Goal: Task Accomplishment & Management: Manage account settings

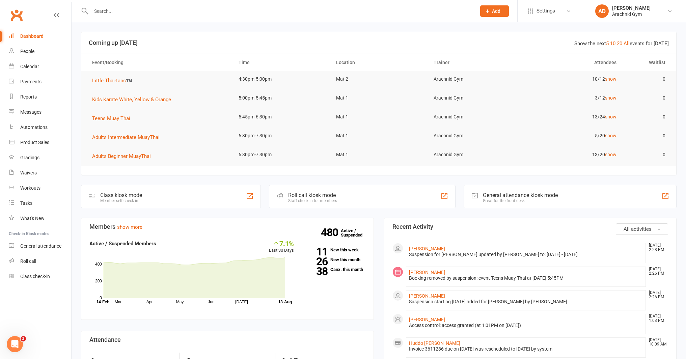
click at [44, 38] on link "Dashboard" at bounding box center [40, 36] width 62 height 15
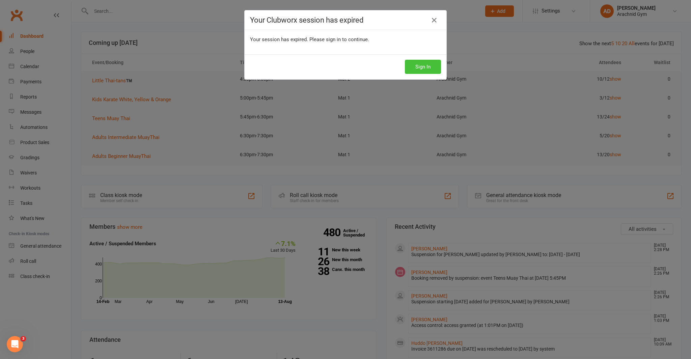
click at [419, 67] on button "Sign In" at bounding box center [423, 67] width 36 height 14
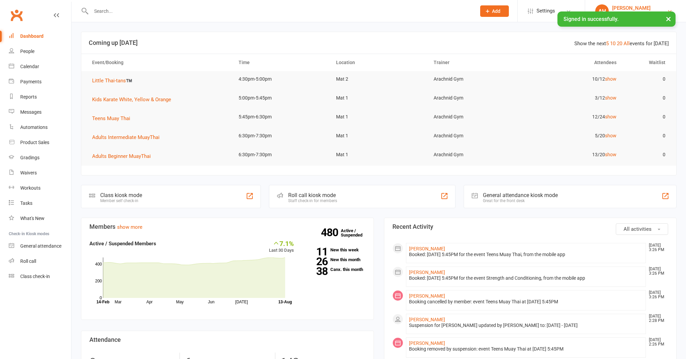
click at [634, 10] on div "Ash Hunt" at bounding box center [631, 8] width 38 height 6
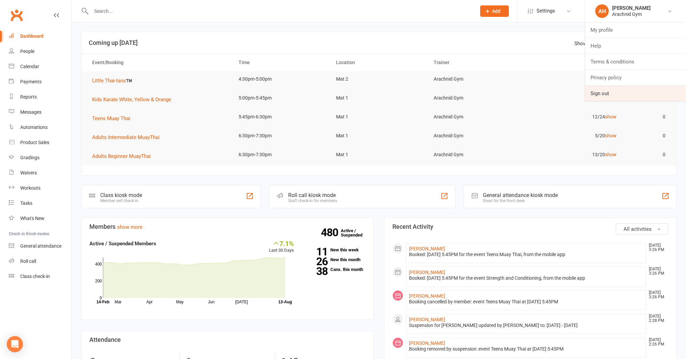
click at [611, 96] on link "Sign out" at bounding box center [635, 94] width 101 height 16
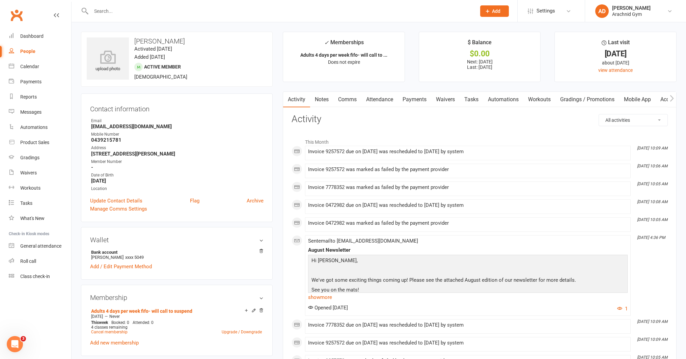
click at [423, 100] on link "Payments" at bounding box center [414, 100] width 33 height 16
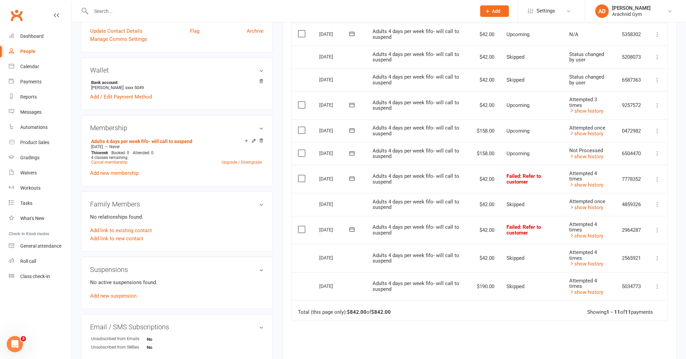
scroll to position [179, 0]
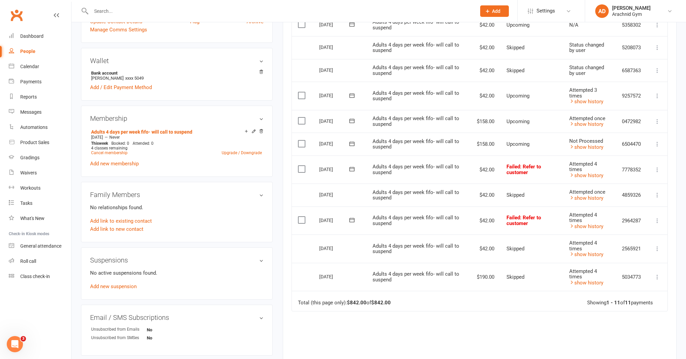
click at [587, 127] on td "Attempted once show history" at bounding box center [589, 121] width 53 height 23
click at [586, 125] on link "show history" at bounding box center [586, 124] width 34 height 6
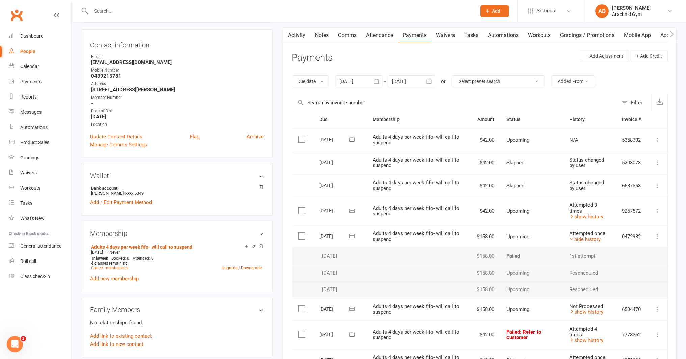
scroll to position [0, 0]
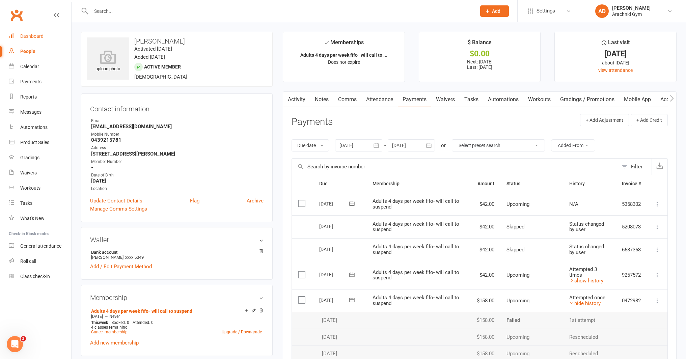
click at [42, 36] on div "Dashboard" at bounding box center [31, 35] width 23 height 5
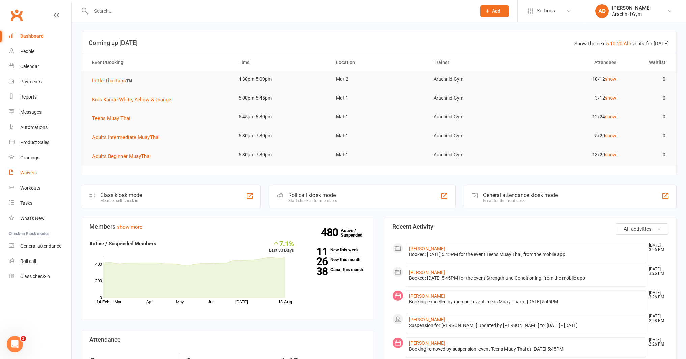
click at [33, 170] on div "Waivers" at bounding box center [28, 172] width 17 height 5
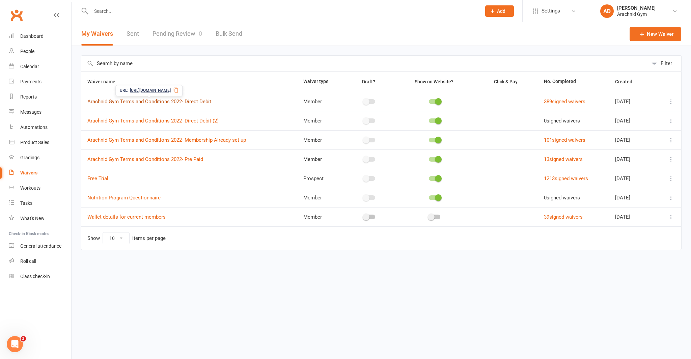
click at [197, 104] on link "Arachnid Gym Terms and Conditions 2022- Direct Debit" at bounding box center [149, 102] width 124 height 6
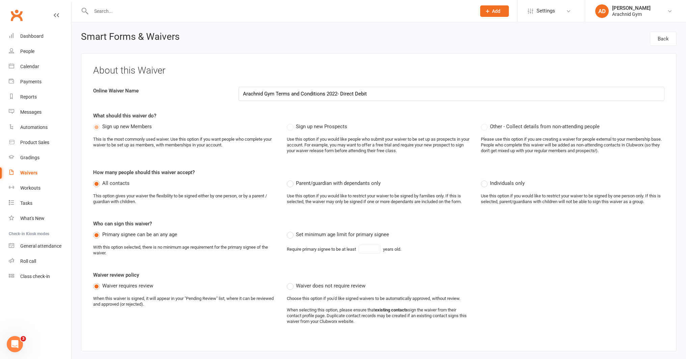
click at [39, 171] on link "Waivers" at bounding box center [40, 172] width 62 height 15
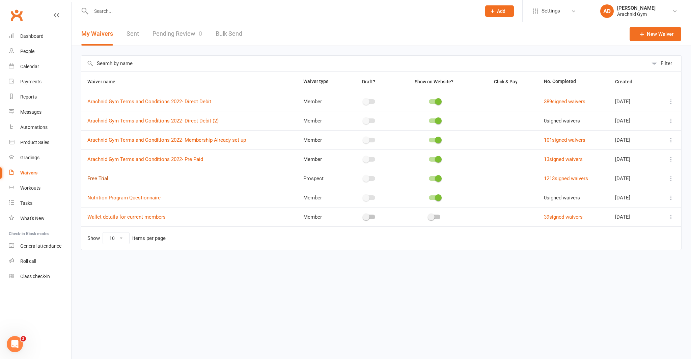
click at [98, 178] on link "Free Trial" at bounding box center [97, 178] width 21 height 6
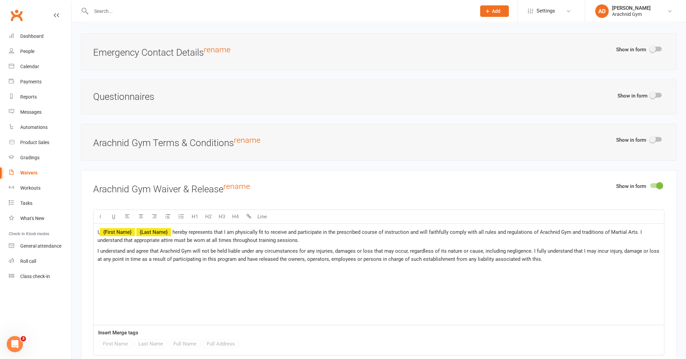
scroll to position [722, 0]
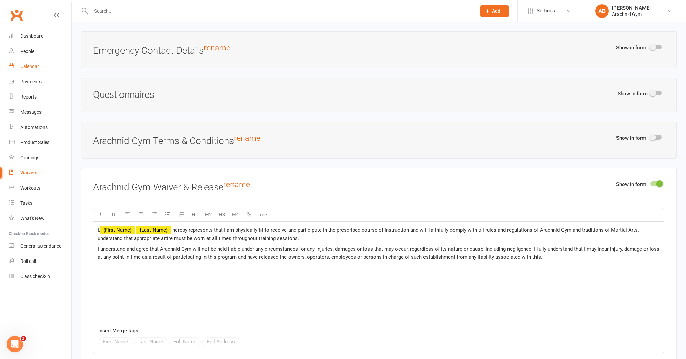
click at [36, 68] on div "Calendar" at bounding box center [29, 66] width 19 height 5
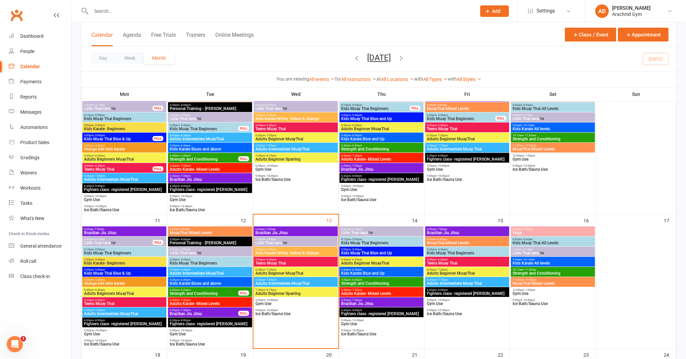
scroll to position [199, 0]
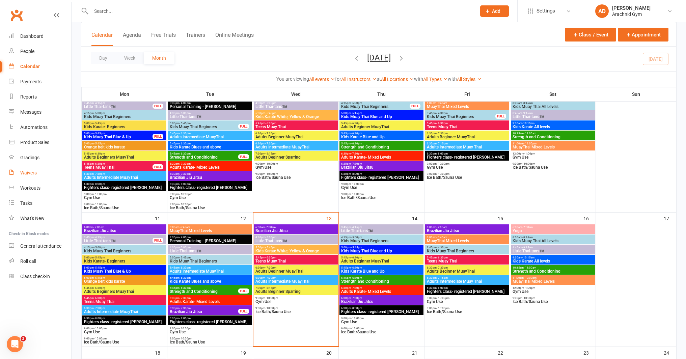
click at [32, 173] on div "Waivers" at bounding box center [28, 172] width 17 height 5
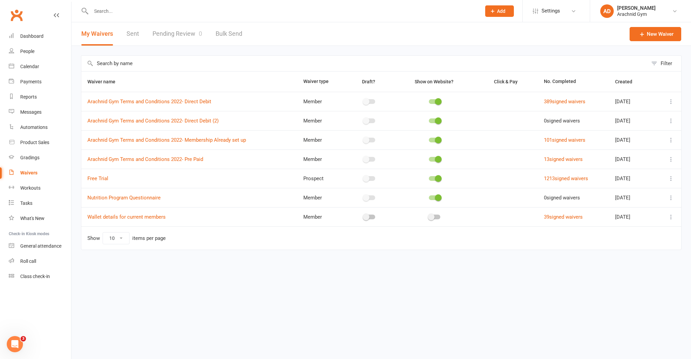
click at [191, 37] on link "Pending Review 0" at bounding box center [178, 33] width 50 height 23
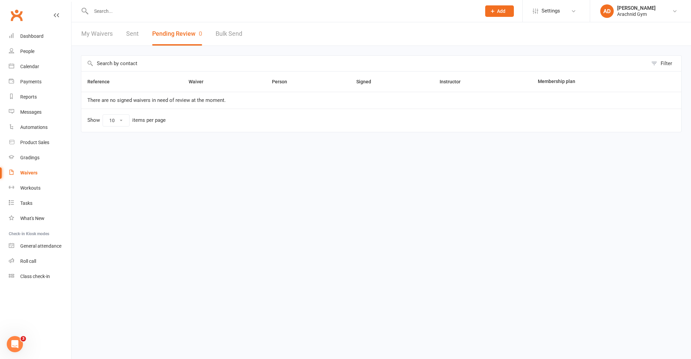
click at [173, 35] on button "Pending Review 0" at bounding box center [177, 33] width 50 height 23
click at [86, 41] on link "My Waivers" at bounding box center [96, 33] width 31 height 23
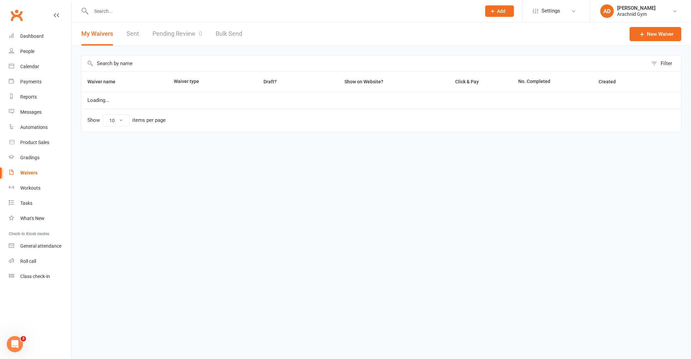
click at [167, 34] on link "Pending Review 0" at bounding box center [178, 33] width 50 height 23
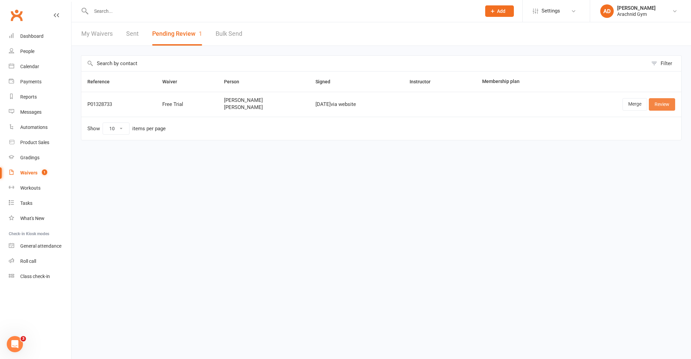
click at [664, 104] on link "Review" at bounding box center [662, 104] width 26 height 12
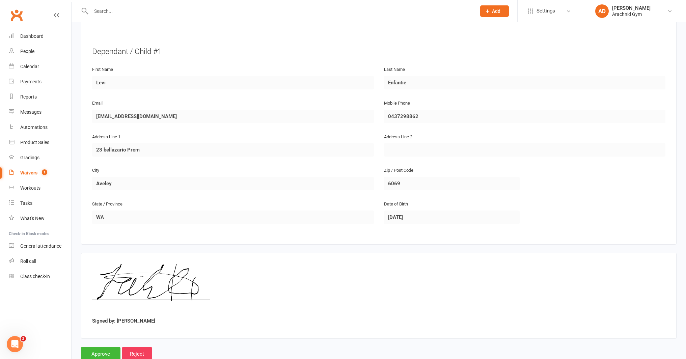
scroll to position [355, 0]
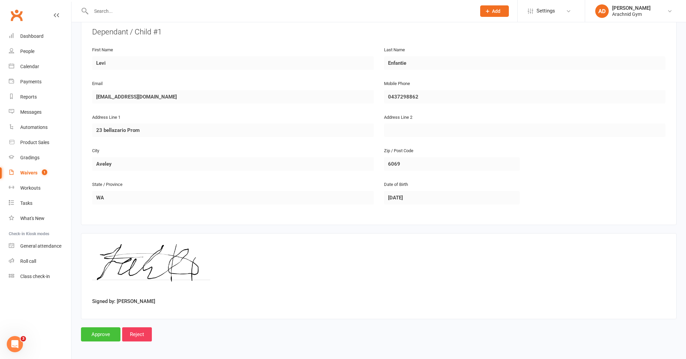
click at [103, 336] on input "Approve" at bounding box center [100, 334] width 39 height 14
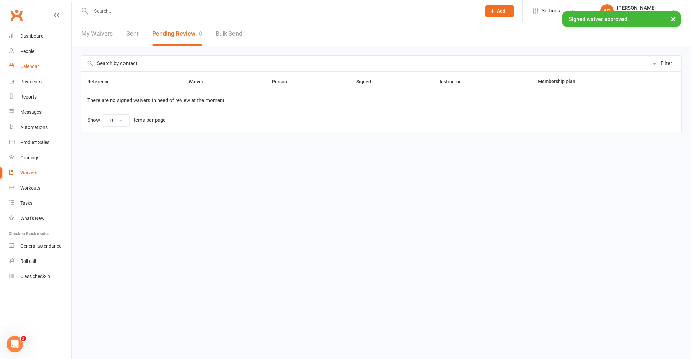
click at [32, 67] on div "Calendar" at bounding box center [29, 66] width 19 height 5
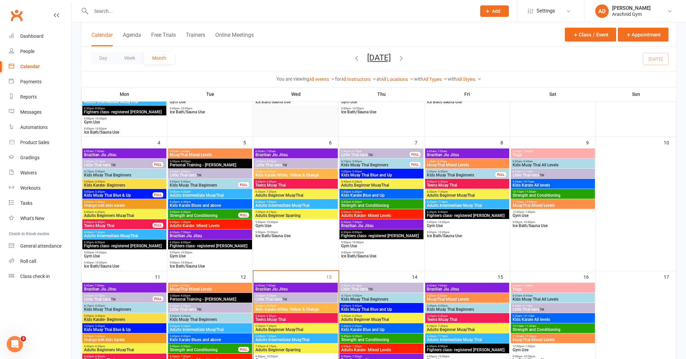
scroll to position [160, 0]
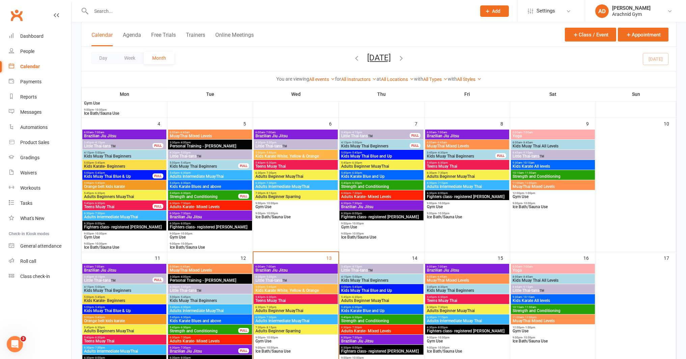
click at [300, 278] on span "Little Thai-tans™️" at bounding box center [295, 280] width 81 height 4
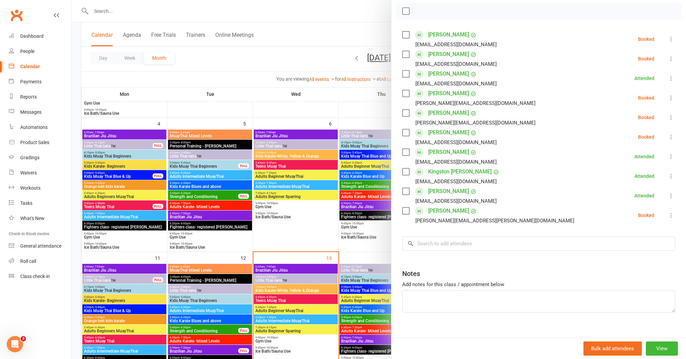
scroll to position [105, 0]
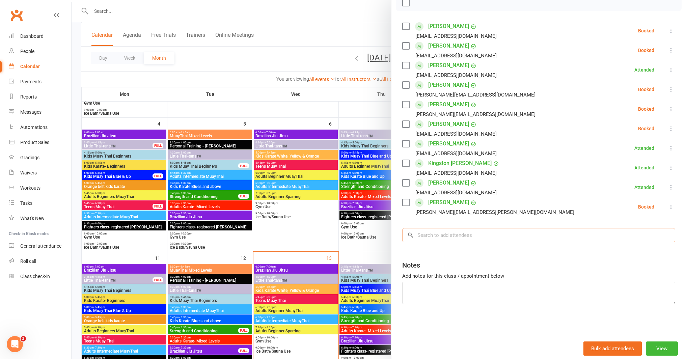
click at [452, 236] on input "search" at bounding box center [538, 235] width 273 height 14
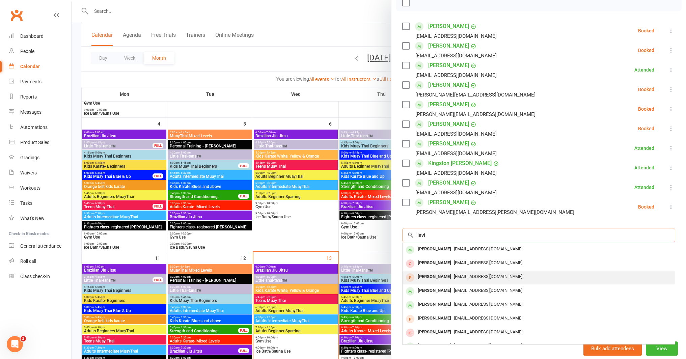
type input "levi"
click at [438, 275] on div "Levi Enfantie" at bounding box center [434, 277] width 39 height 10
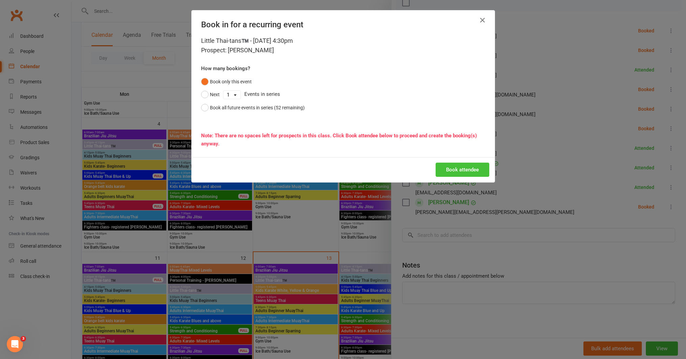
click at [474, 170] on button "Book attendee" at bounding box center [463, 170] width 54 height 14
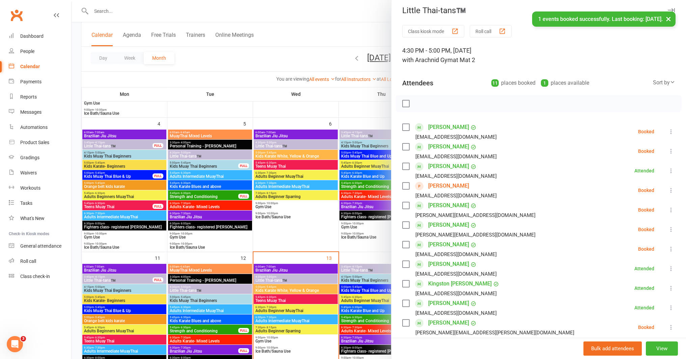
scroll to position [0, 0]
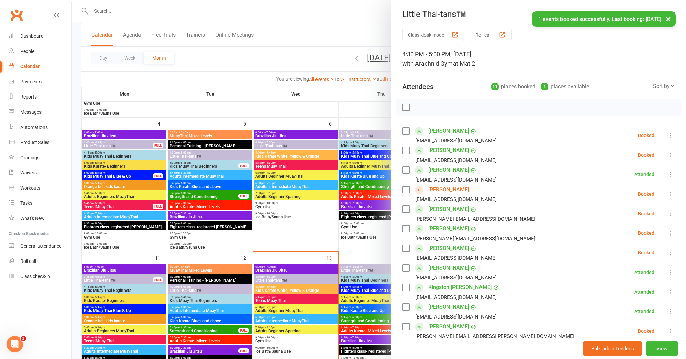
click at [668, 192] on icon at bounding box center [671, 194] width 7 height 7
click at [629, 231] on link "Check in" at bounding box center [641, 233] width 67 height 13
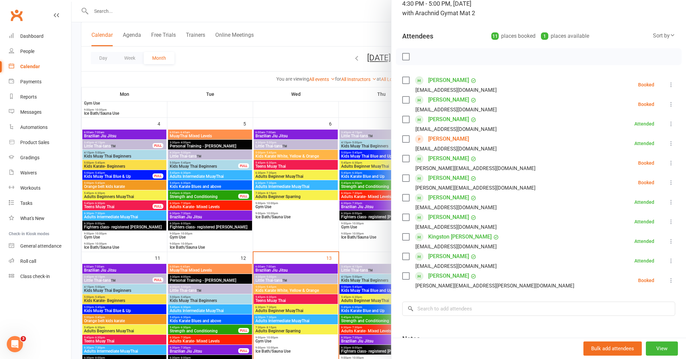
scroll to position [51, 0]
click at [134, 81] on div at bounding box center [379, 179] width 614 height 359
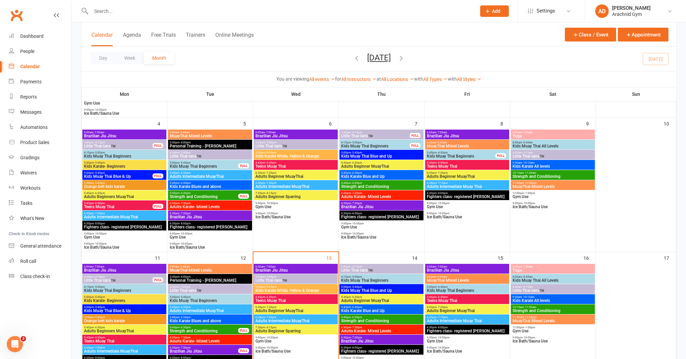
click at [294, 279] on span "Little Thai-tans™️" at bounding box center [295, 280] width 81 height 4
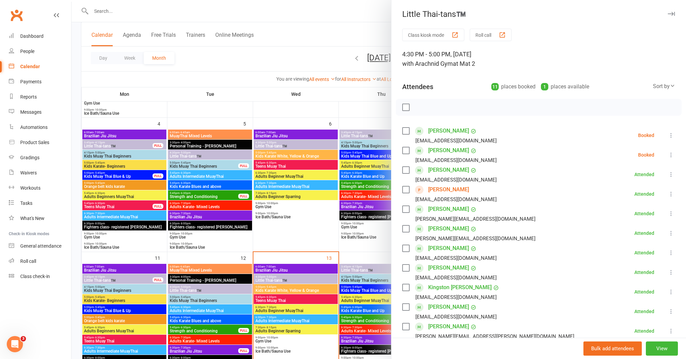
click at [668, 154] on icon at bounding box center [671, 154] width 7 height 7
click at [633, 192] on link "Check in" at bounding box center [638, 194] width 73 height 13
click at [305, 60] on div at bounding box center [379, 179] width 614 height 359
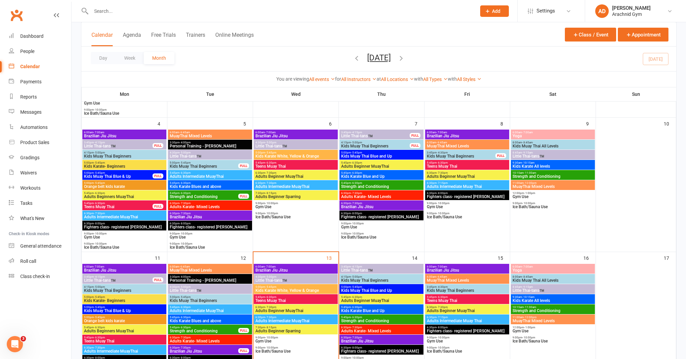
click at [298, 276] on span "4:30pm - 5:00pm" at bounding box center [295, 276] width 81 height 3
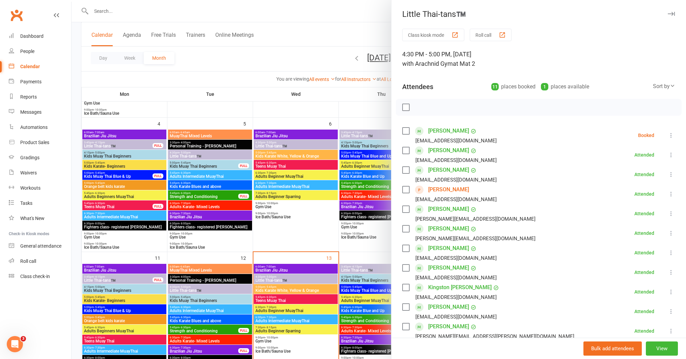
click at [308, 235] on div at bounding box center [379, 179] width 614 height 359
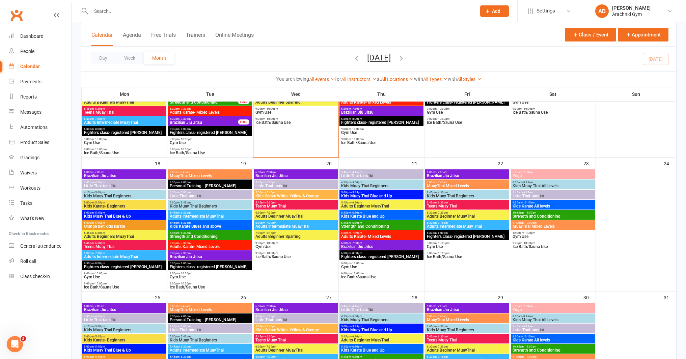
scroll to position [393, 0]
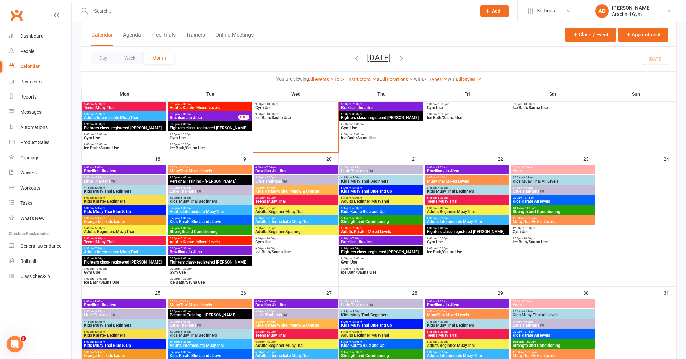
click at [318, 182] on span "Little Thai-tans™️" at bounding box center [295, 181] width 81 height 4
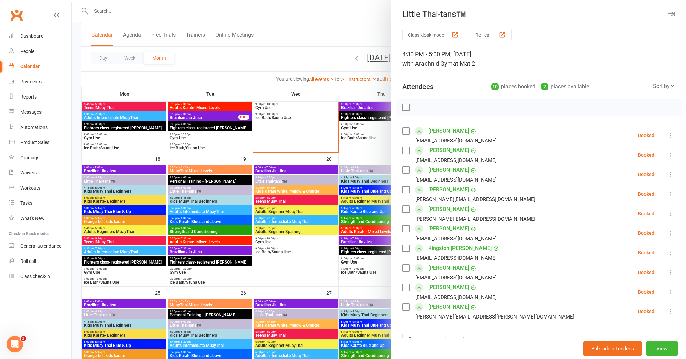
click at [306, 137] on div at bounding box center [379, 179] width 614 height 359
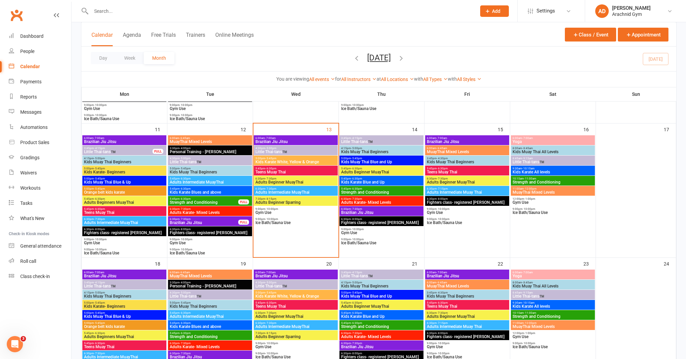
scroll to position [283, 0]
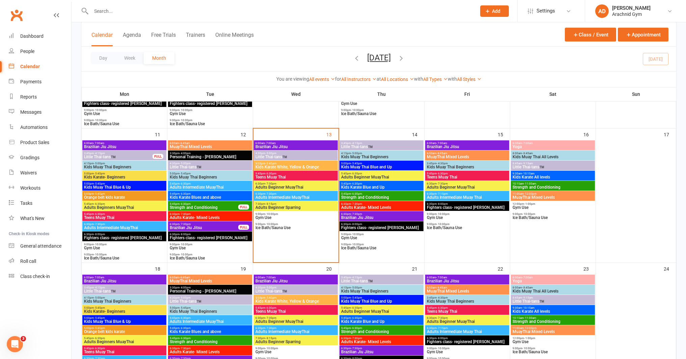
click at [365, 145] on span "Little Thai-tans™️" at bounding box center [381, 147] width 81 height 4
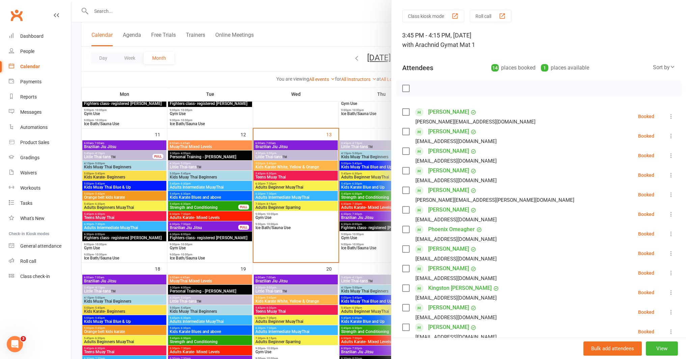
scroll to position [26, 0]
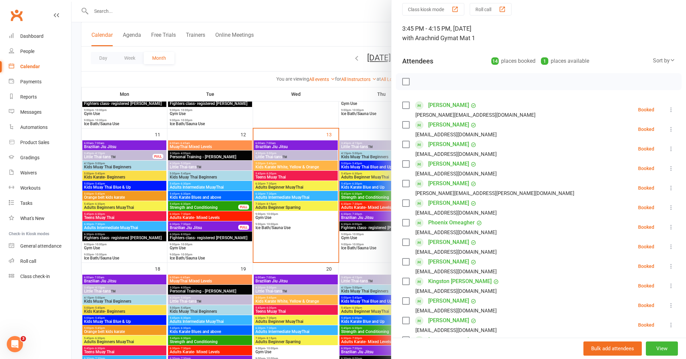
click at [370, 263] on div at bounding box center [379, 179] width 614 height 359
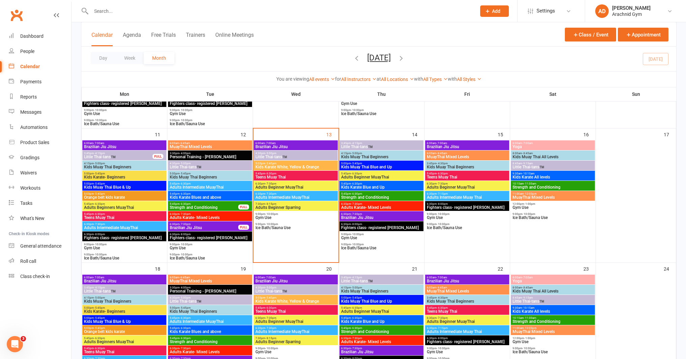
click at [151, 11] on input "text" at bounding box center [280, 10] width 383 height 9
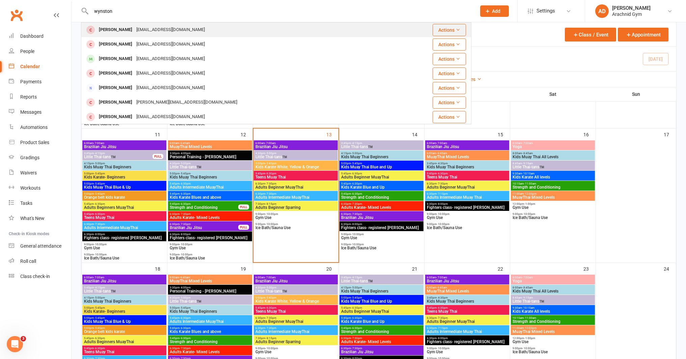
type input "wynston"
click at [125, 28] on div "Wynston Foley" at bounding box center [115, 30] width 37 height 10
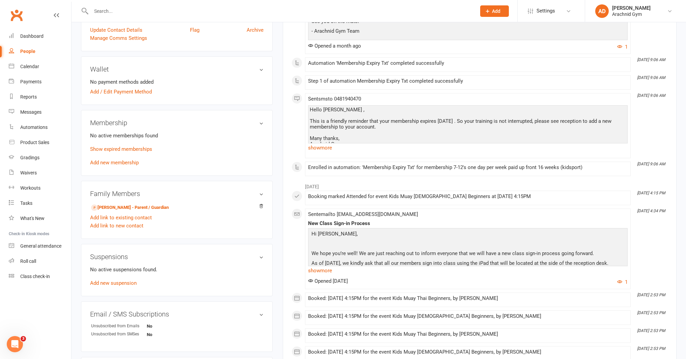
scroll to position [170, 0]
click at [129, 148] on link "Show expired memberships" at bounding box center [121, 148] width 62 height 6
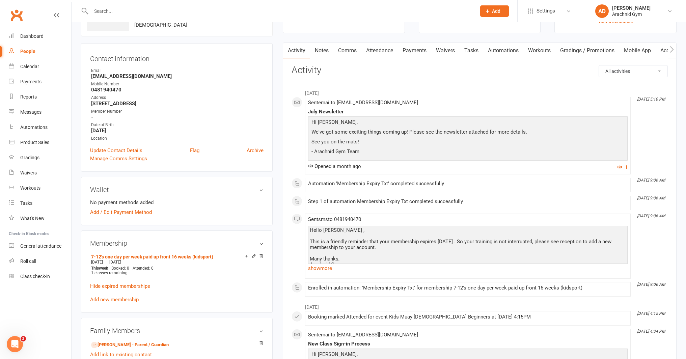
scroll to position [38, 0]
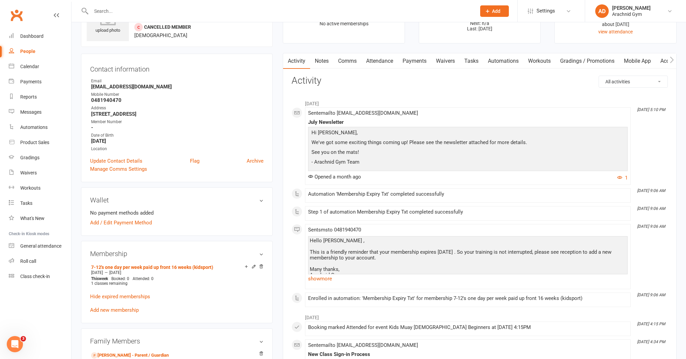
click at [157, 11] on input "text" at bounding box center [280, 10] width 383 height 9
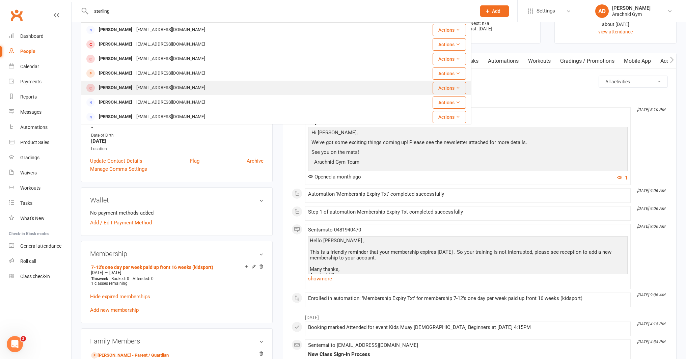
type input "sterling"
click at [134, 86] on div "Sterling Henderson-Hanson" at bounding box center [115, 88] width 37 height 10
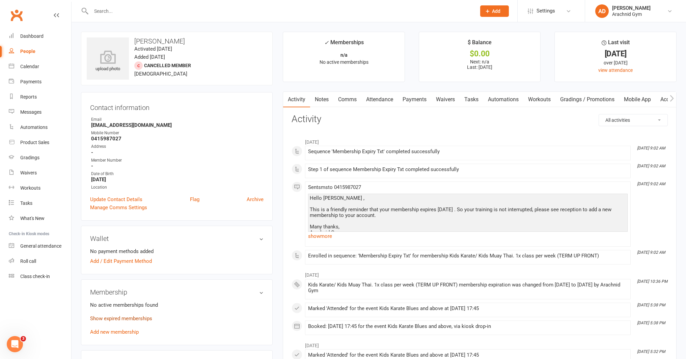
click at [145, 318] on link "Show expired memberships" at bounding box center [121, 318] width 62 height 6
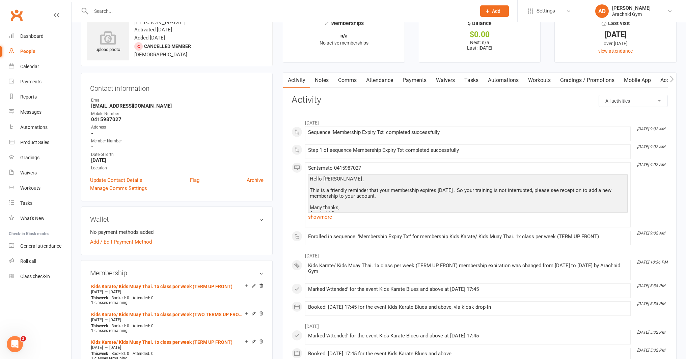
scroll to position [17, 0]
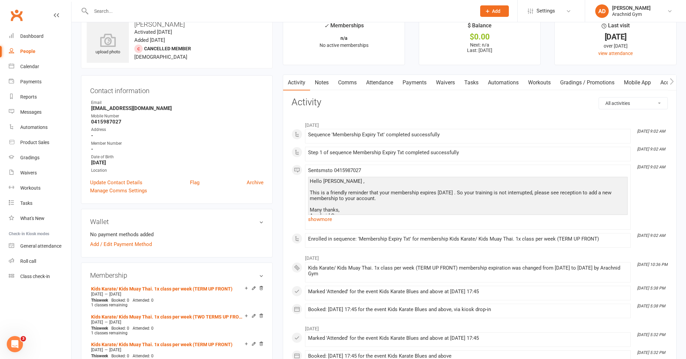
click at [139, 15] on input "text" at bounding box center [280, 10] width 383 height 9
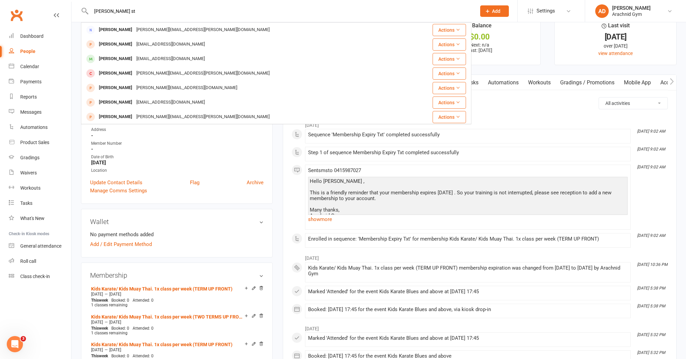
type input "elijah st"
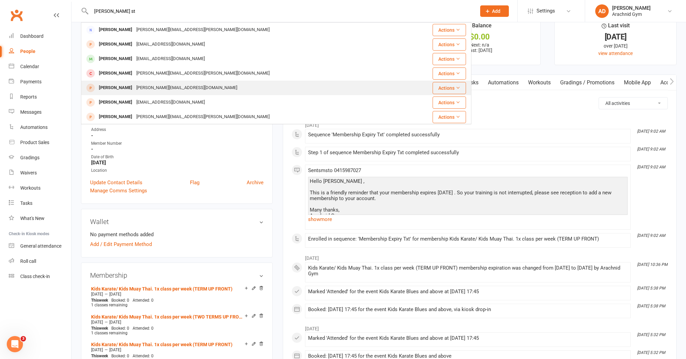
click at [115, 89] on div "Elijah Staltari" at bounding box center [115, 88] width 37 height 10
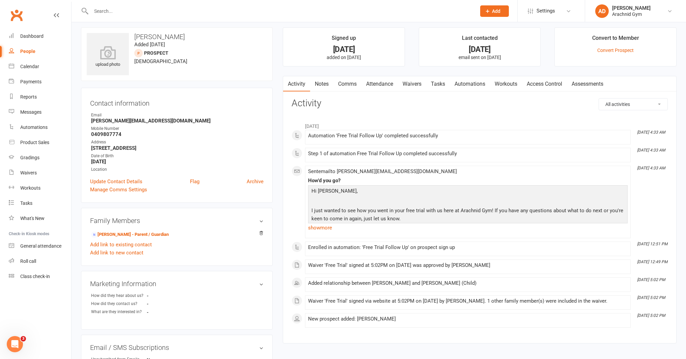
scroll to position [3, 0]
click at [152, 13] on input "text" at bounding box center [280, 10] width 383 height 9
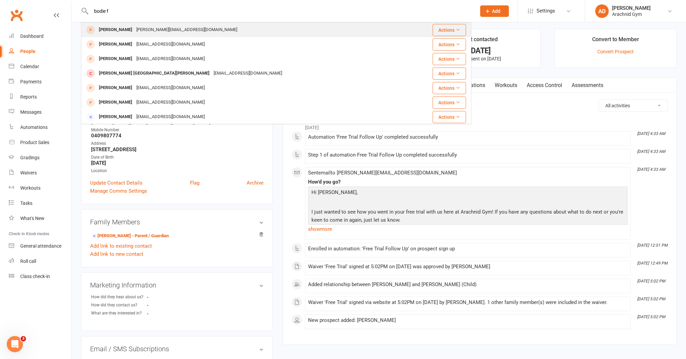
type input "bodie f"
click at [144, 32] on div "Catherine__doherty@hotmail.com" at bounding box center [186, 30] width 105 height 10
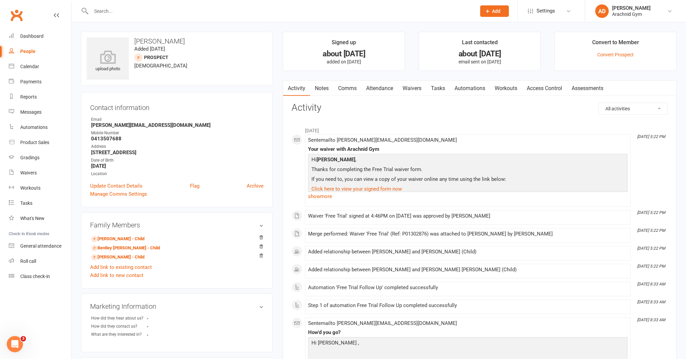
click at [170, 13] on input "text" at bounding box center [280, 10] width 383 height 9
click at [179, 7] on input "text" at bounding box center [280, 10] width 383 height 9
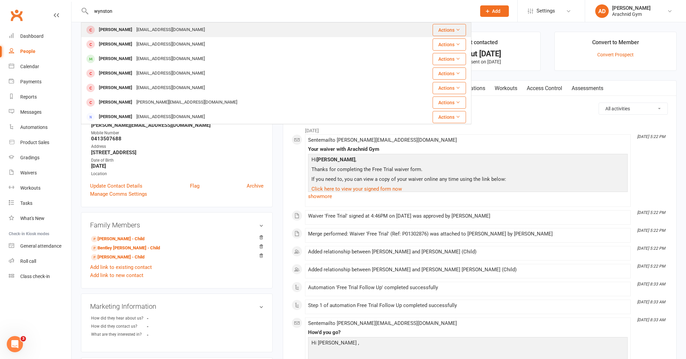
type input "wynston"
click at [164, 30] on div "Shaz_louise@outlook.com" at bounding box center [170, 30] width 73 height 10
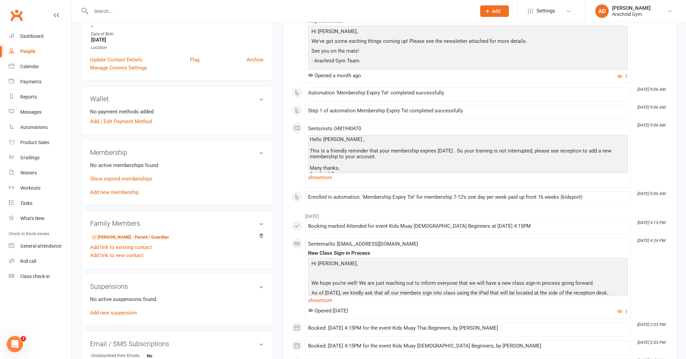
scroll to position [140, 0]
click at [141, 237] on link "Sharyn Thomas - Parent / Guardian" at bounding box center [130, 236] width 78 height 7
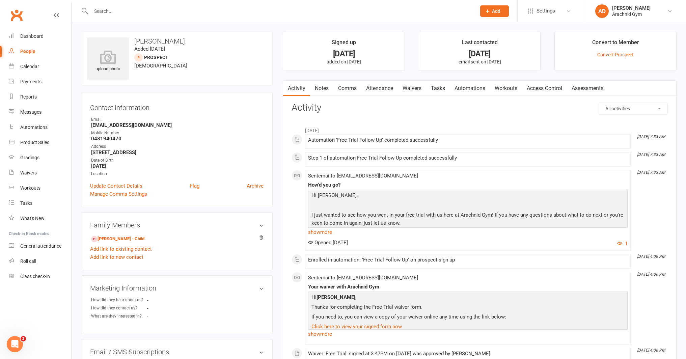
click at [124, 16] on div at bounding box center [276, 11] width 390 height 22
click at [123, 13] on input "text" at bounding box center [280, 10] width 383 height 9
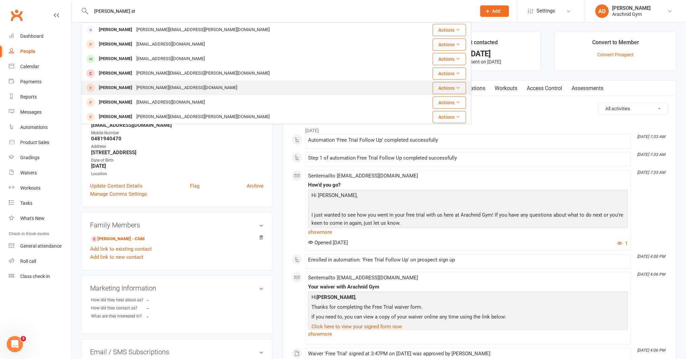
type input "[PERSON_NAME] st"
click at [124, 90] on div "[PERSON_NAME]" at bounding box center [115, 88] width 37 height 10
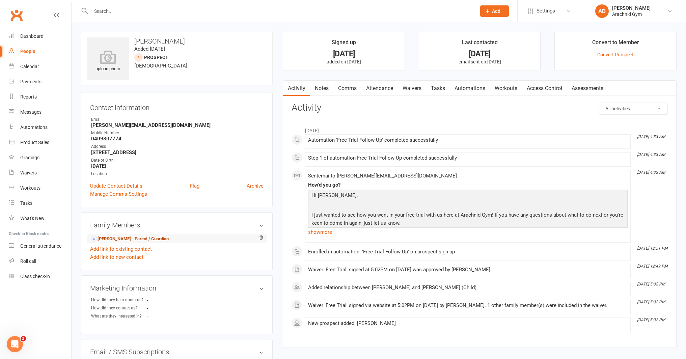
click at [144, 240] on link "[PERSON_NAME] - Parent / Guardian" at bounding box center [130, 239] width 78 height 7
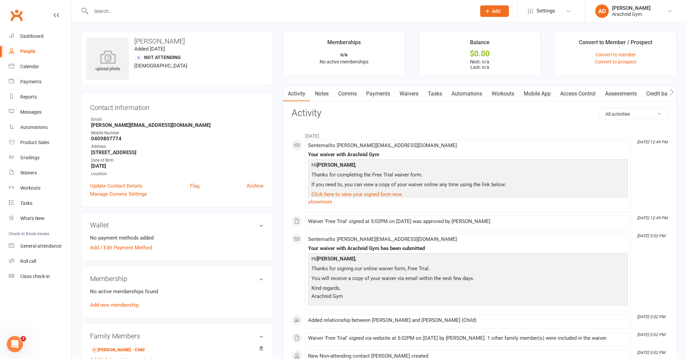
click at [113, 16] on div at bounding box center [276, 11] width 390 height 22
click at [113, 15] on input "text" at bounding box center [280, 10] width 383 height 9
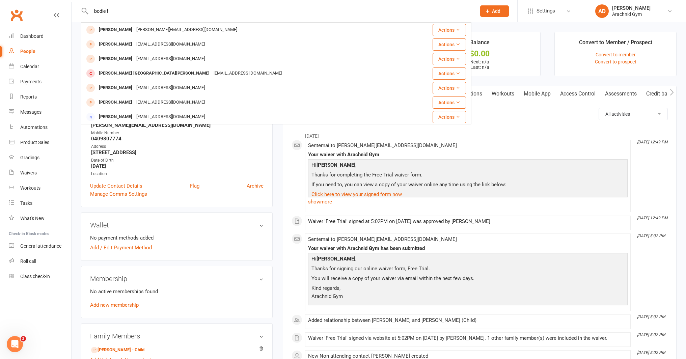
type input "bodie f"
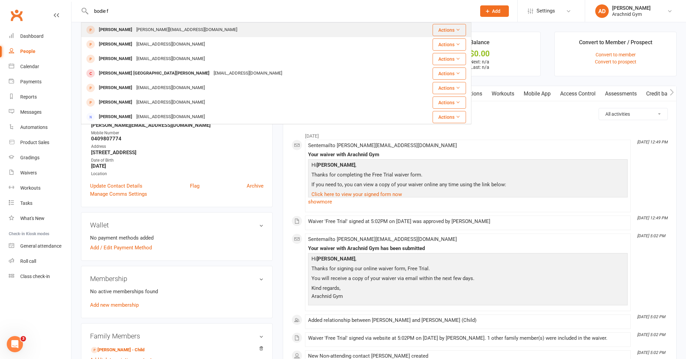
click at [105, 29] on div "Bodie Forde" at bounding box center [115, 30] width 37 height 10
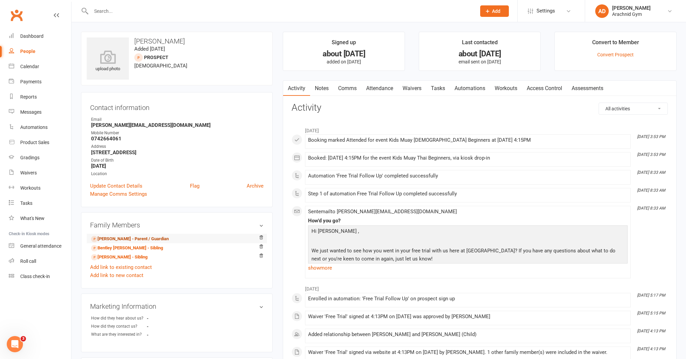
click at [134, 238] on link "Catherine Doherty - Parent / Guardian" at bounding box center [130, 239] width 78 height 7
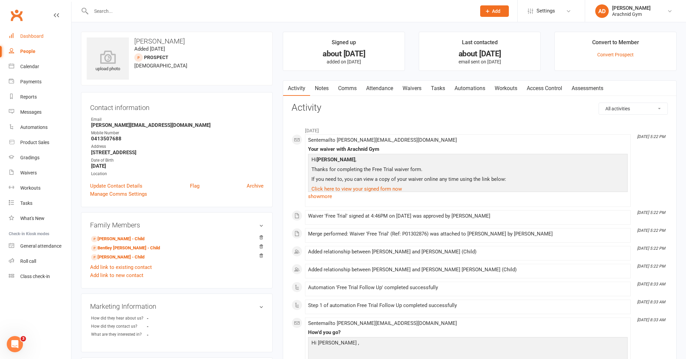
click at [37, 35] on div "Dashboard" at bounding box center [31, 35] width 23 height 5
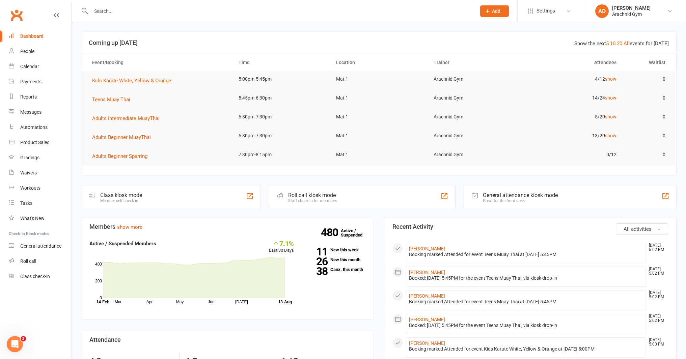
click at [152, 11] on input "text" at bounding box center [280, 10] width 383 height 9
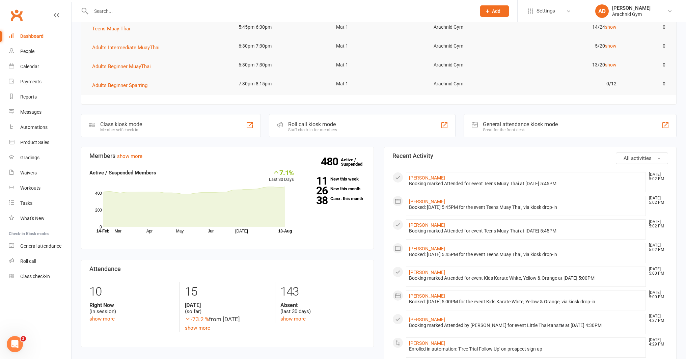
scroll to position [70, 0]
click at [426, 273] on link "Kayla Leybourne" at bounding box center [427, 272] width 36 height 5
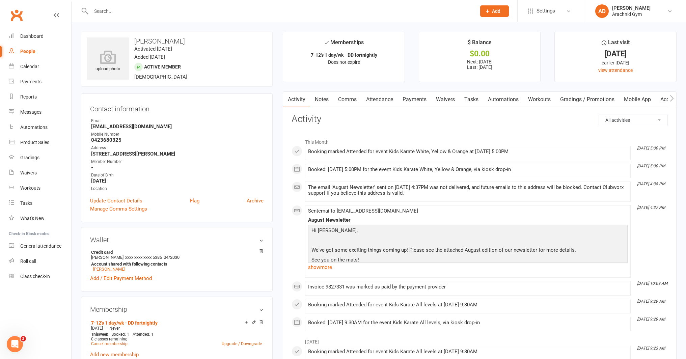
click at [382, 101] on link "Attendance" at bounding box center [379, 100] width 36 height 16
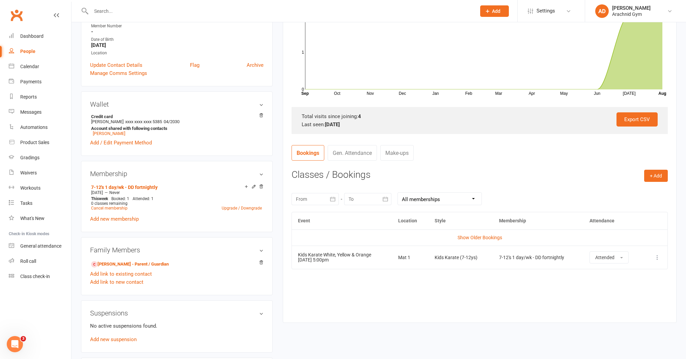
scroll to position [138, 0]
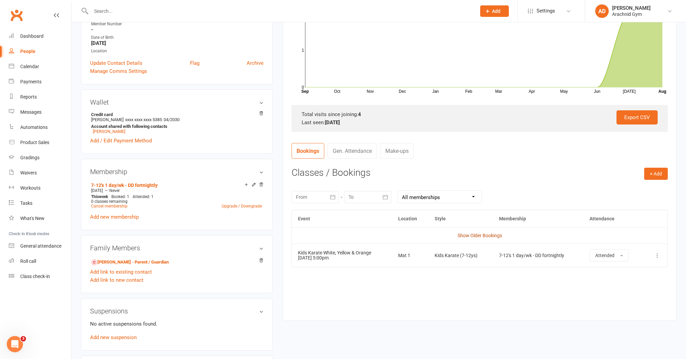
click at [490, 235] on link "Show Older Bookings" at bounding box center [480, 235] width 45 height 5
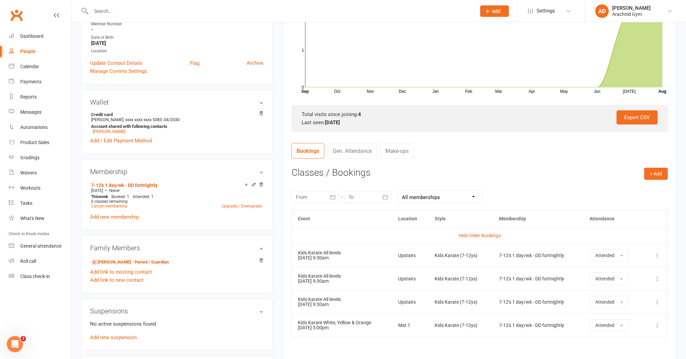
scroll to position [0, 0]
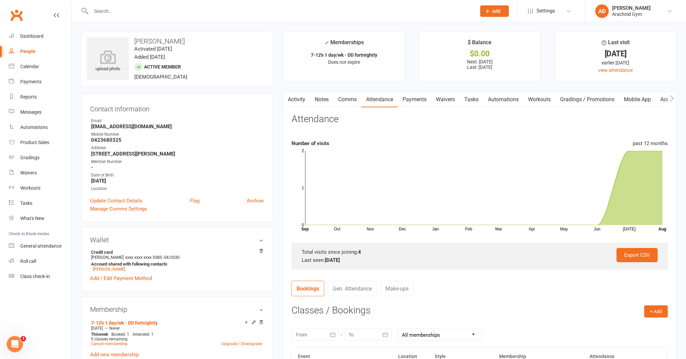
click at [138, 12] on input "text" at bounding box center [280, 10] width 383 height 9
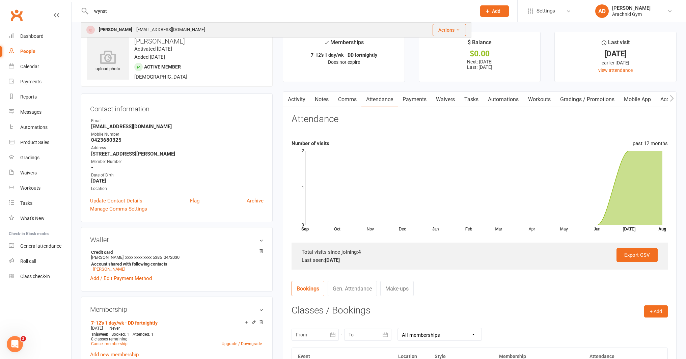
type input "wynst"
click at [134, 30] on div "Shaz_louise@outlook.com" at bounding box center [170, 30] width 73 height 10
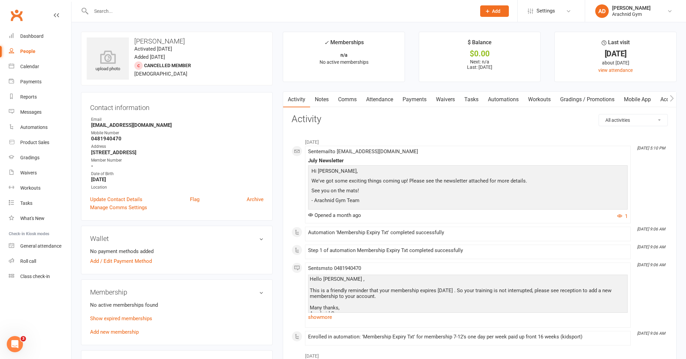
click at [328, 100] on link "Notes" at bounding box center [321, 100] width 23 height 16
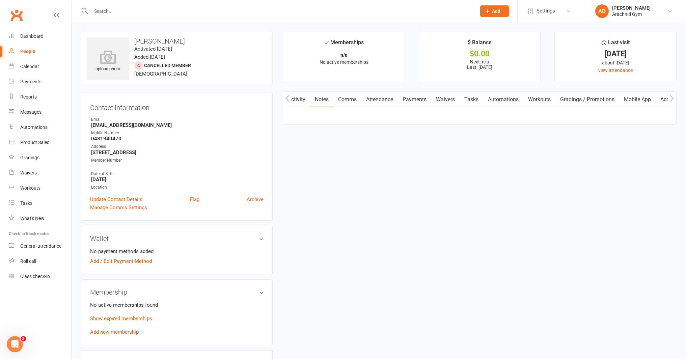
scroll to position [0, 0]
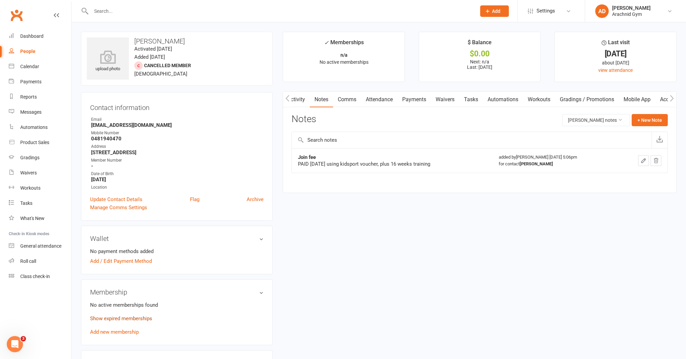
click at [141, 319] on link "Show expired memberships" at bounding box center [121, 318] width 62 height 6
click at [645, 120] on button "+ New Note" at bounding box center [650, 120] width 36 height 12
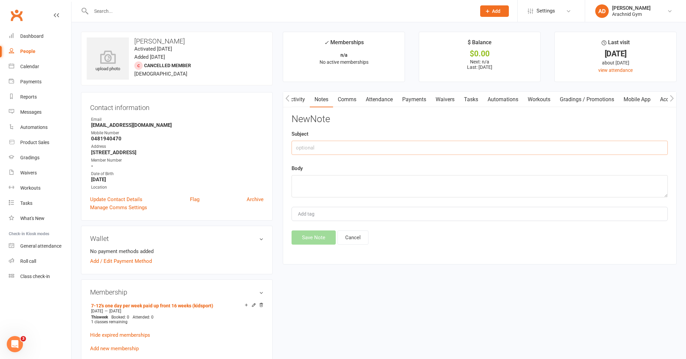
click at [344, 149] on input "text" at bounding box center [480, 148] width 376 height 14
type input "$"
type input "KidSport Voucher"
click at [316, 185] on textarea "hase $30 KS voucher to use" at bounding box center [480, 186] width 376 height 22
click at [369, 183] on textarea "hase $300 KS voucher to use" at bounding box center [480, 186] width 376 height 22
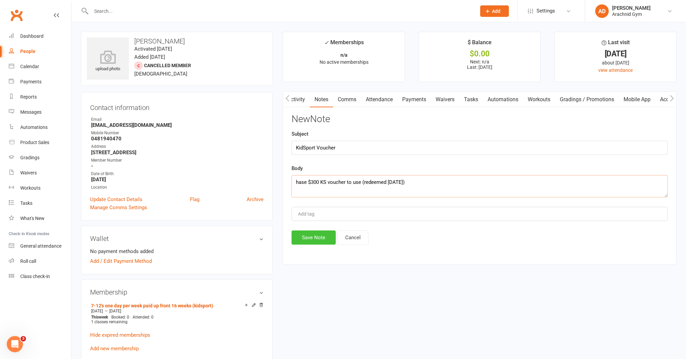
type textarea "hase $300 KS voucher to use (redeemed today)"
click at [319, 238] on button "Save Note" at bounding box center [314, 237] width 44 height 14
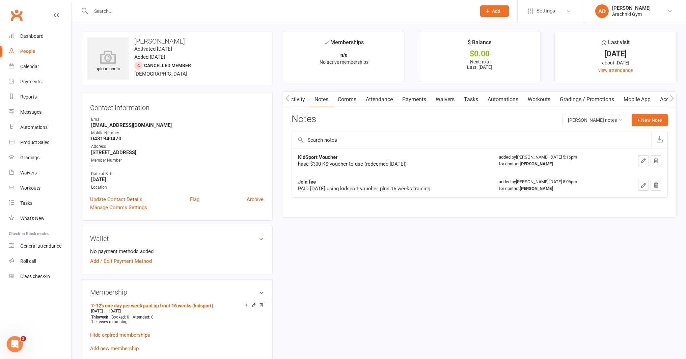
click at [384, 102] on link "Attendance" at bounding box center [379, 100] width 36 height 16
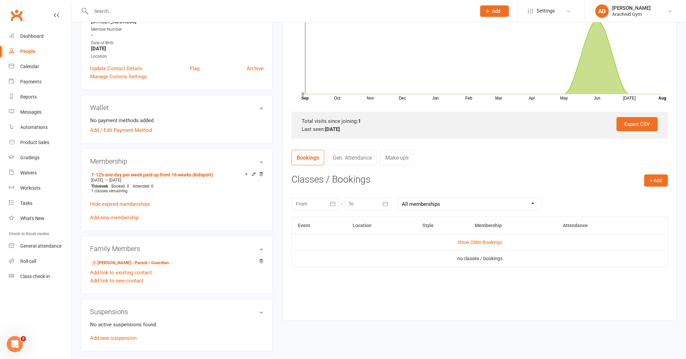
scroll to position [134, 0]
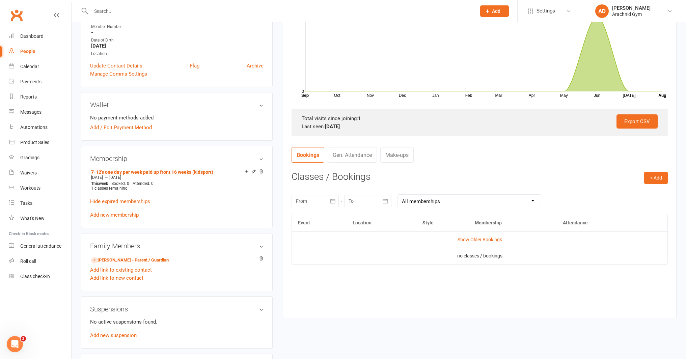
click at [488, 243] on td "Show Older Bookings" at bounding box center [480, 239] width 376 height 16
click at [488, 240] on link "Show Older Bookings" at bounding box center [480, 239] width 45 height 5
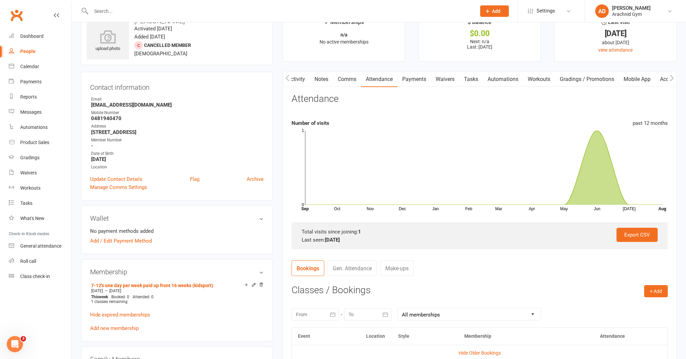
scroll to position [0, 0]
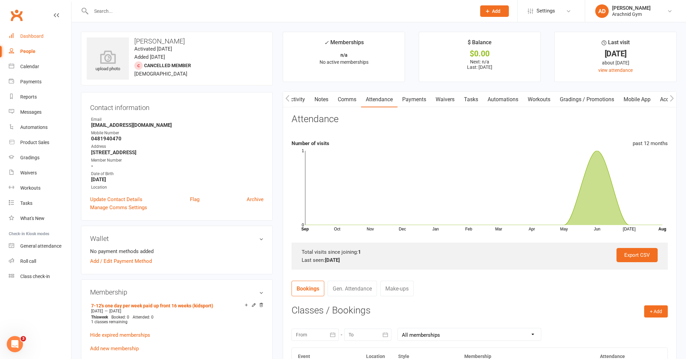
click at [31, 36] on div "Dashboard" at bounding box center [31, 35] width 23 height 5
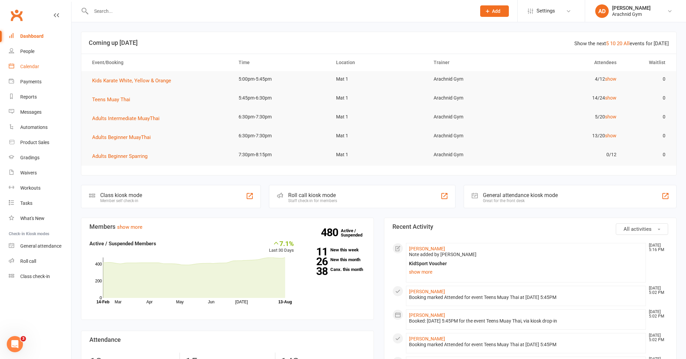
click at [38, 69] on link "Calendar" at bounding box center [40, 66] width 62 height 15
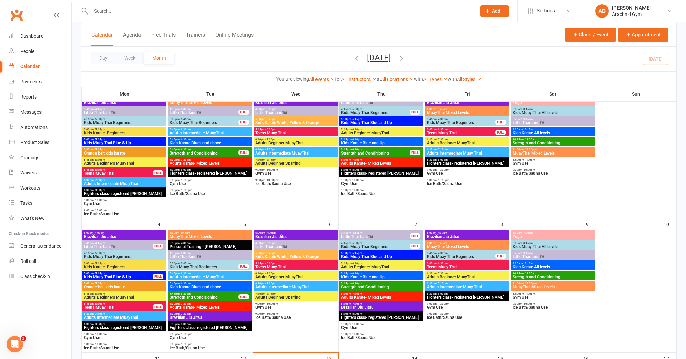
scroll to position [59, 0]
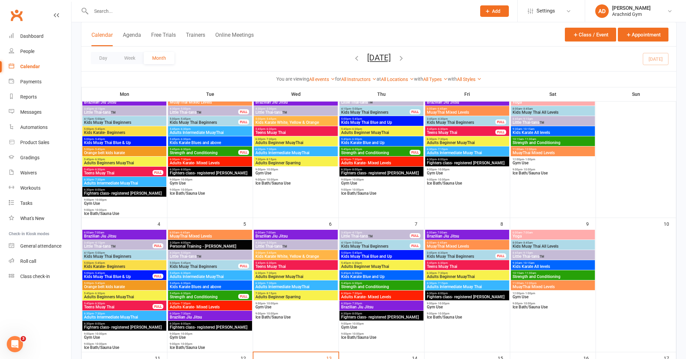
click at [162, 9] on input "text" at bounding box center [280, 10] width 383 height 9
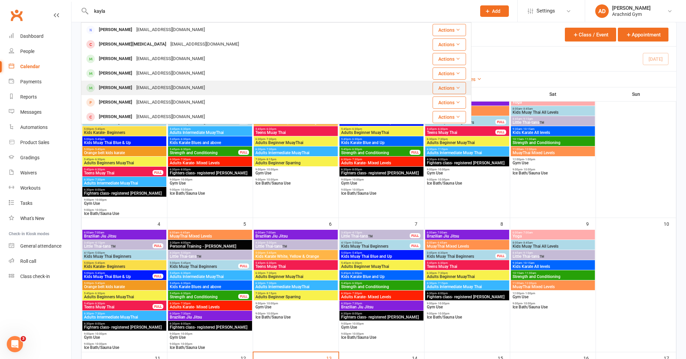
type input "kayla"
click at [113, 91] on div "Kayla Leybourne" at bounding box center [115, 88] width 37 height 10
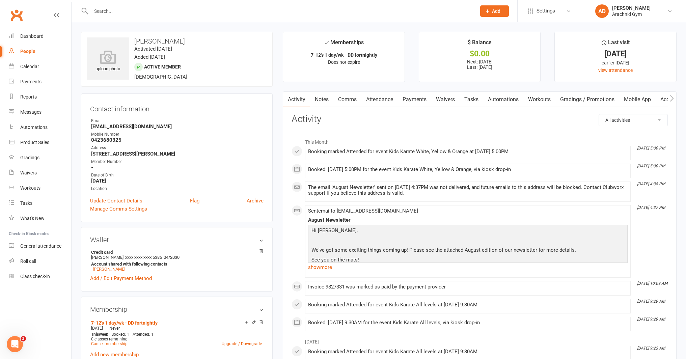
click at [322, 97] on link "Notes" at bounding box center [321, 100] width 23 height 16
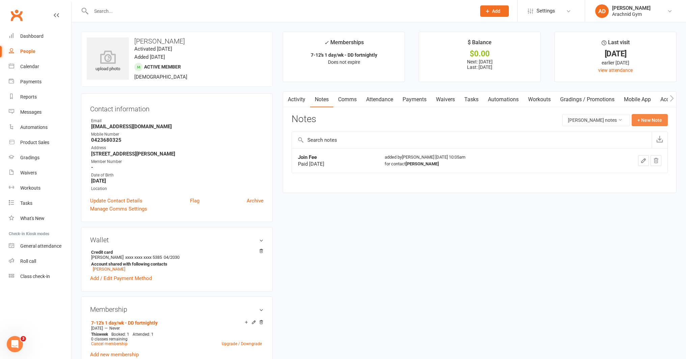
click at [652, 121] on button "+ New Note" at bounding box center [650, 120] width 36 height 12
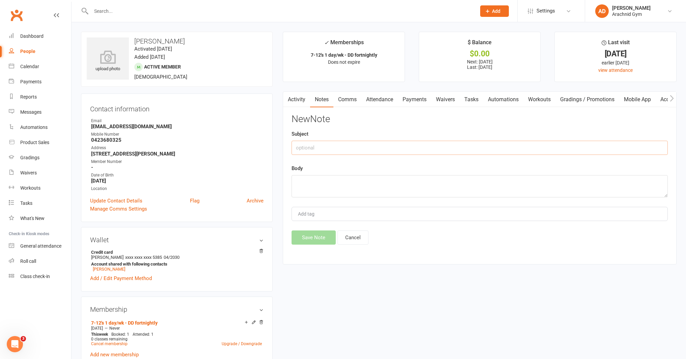
click at [358, 147] on input "text" at bounding box center [480, 148] width 376 height 14
type input "Waiting on Gi"
click at [350, 180] on textarea at bounding box center [480, 186] width 376 height 22
type textarea "Size 1"
click at [323, 235] on button "Save Note" at bounding box center [314, 237] width 44 height 14
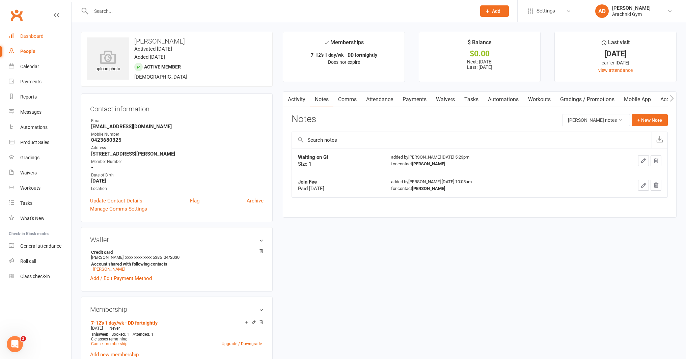
click at [37, 36] on div "Dashboard" at bounding box center [31, 35] width 23 height 5
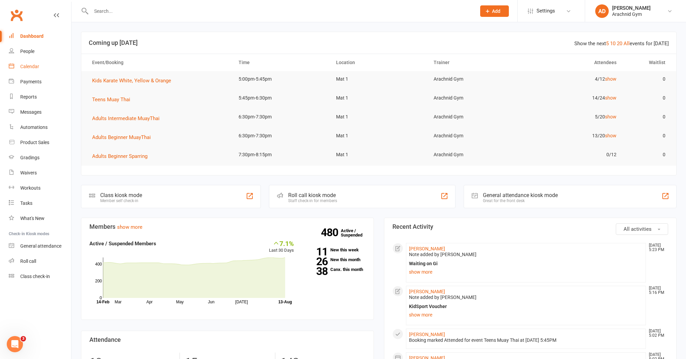
click at [28, 71] on link "Calendar" at bounding box center [40, 66] width 62 height 15
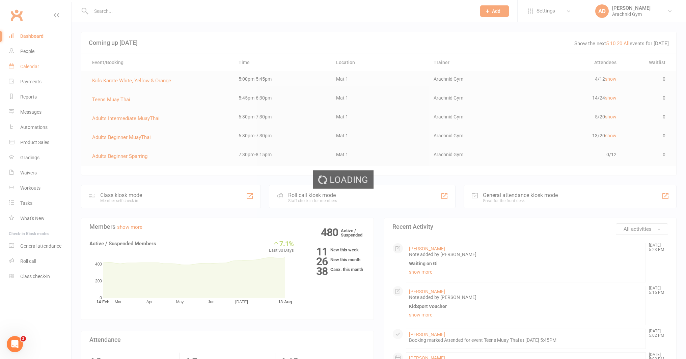
scroll to position [2, 0]
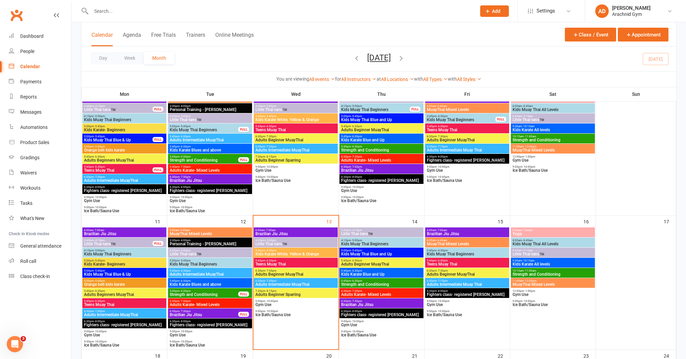
scroll to position [208, 0]
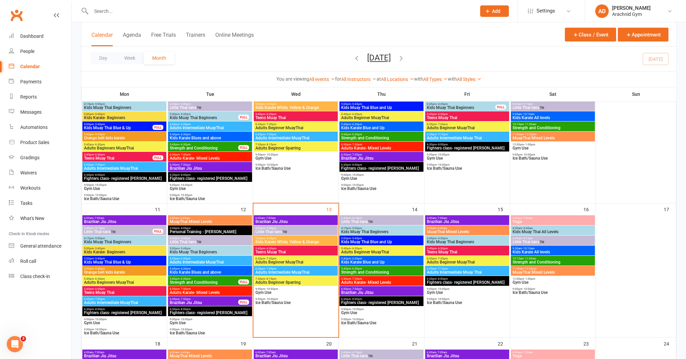
click at [297, 244] on div "5:00pm - 5:45pm Kids Karate White, Yellow & Orange" at bounding box center [296, 241] width 84 height 10
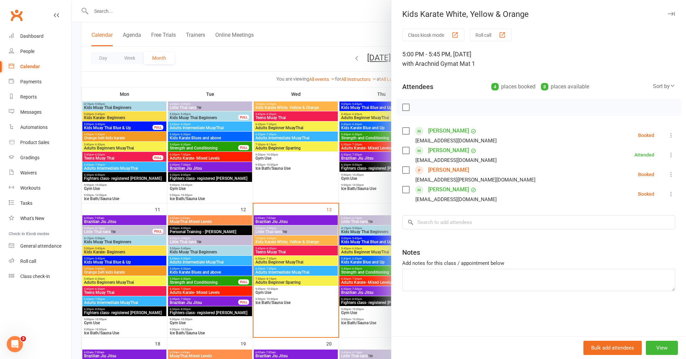
click at [450, 131] on link "Kabir Dhaliwal" at bounding box center [448, 131] width 41 height 11
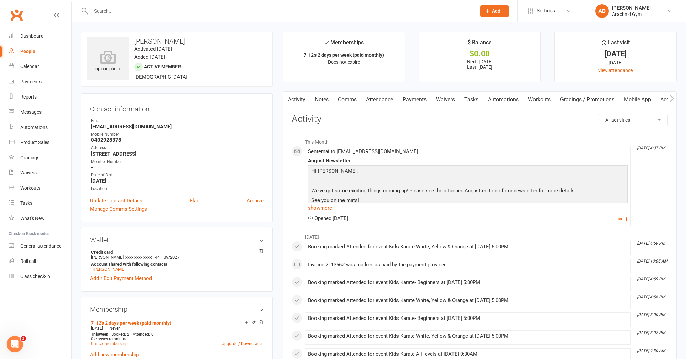
click at [424, 99] on link "Payments" at bounding box center [414, 100] width 33 height 16
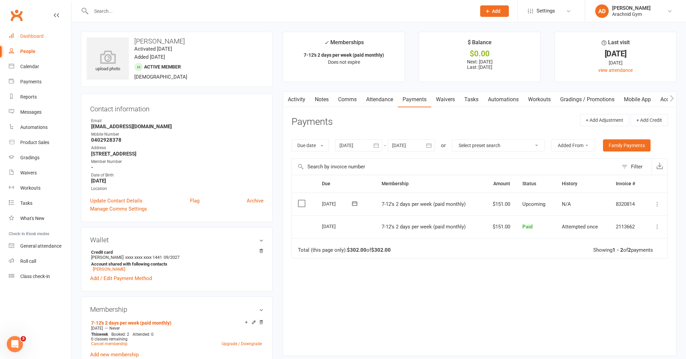
click at [34, 38] on div "Dashboard" at bounding box center [31, 35] width 23 height 5
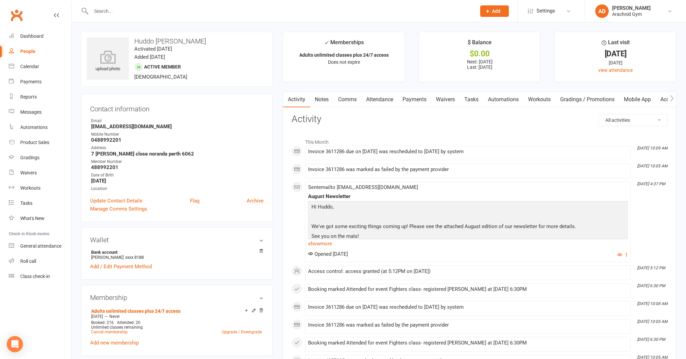
click at [409, 100] on link "Payments" at bounding box center [414, 100] width 33 height 16
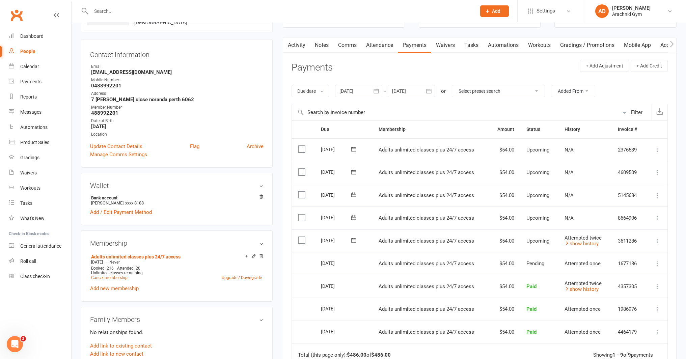
scroll to position [55, 0]
click at [582, 244] on link "show history" at bounding box center [581, 243] width 34 height 6
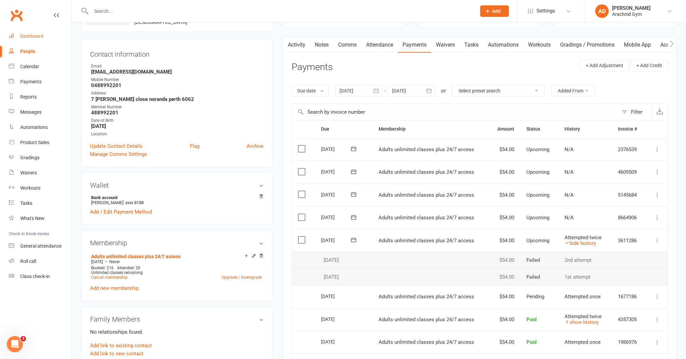
click at [38, 40] on link "Dashboard" at bounding box center [40, 36] width 62 height 15
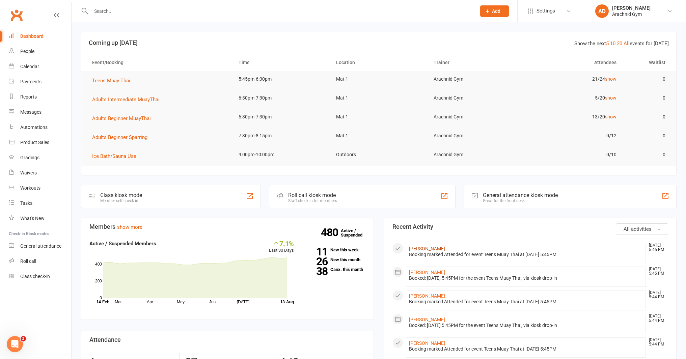
click at [424, 248] on link "Zane Hobbs" at bounding box center [427, 248] width 36 height 5
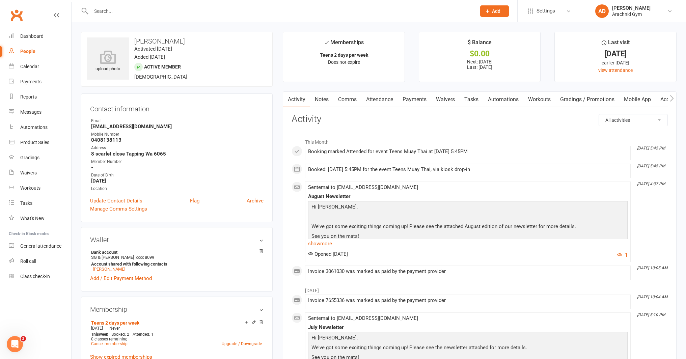
click at [420, 99] on link "Payments" at bounding box center [414, 100] width 33 height 16
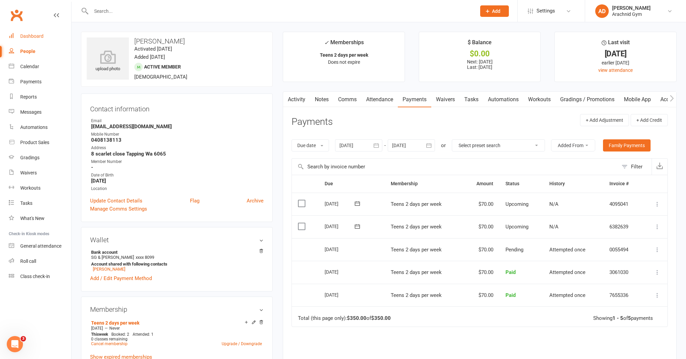
click at [26, 34] on div "Dashboard" at bounding box center [31, 35] width 23 height 5
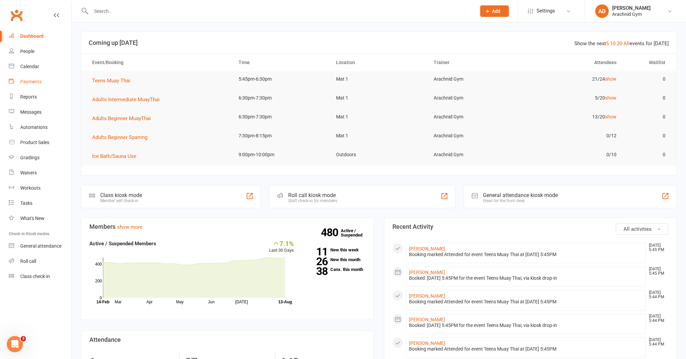
click at [23, 86] on link "Payments" at bounding box center [40, 81] width 62 height 15
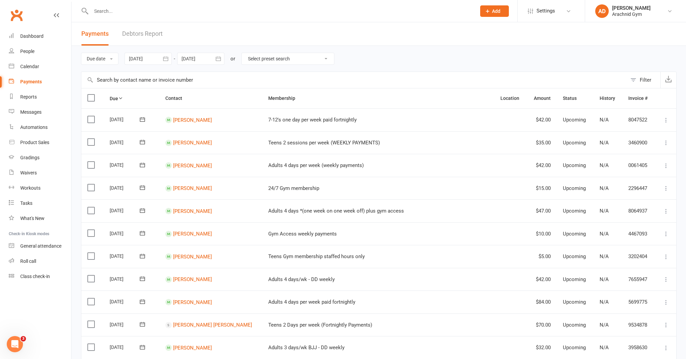
click at [167, 58] on icon "button" at bounding box center [165, 58] width 5 height 4
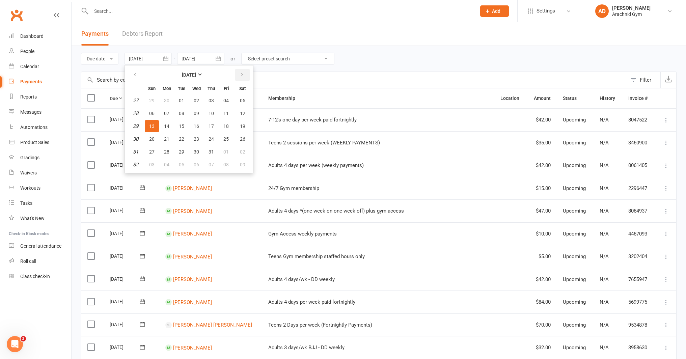
click at [240, 76] on button "button" at bounding box center [242, 75] width 15 height 12
click at [198, 128] on span "13" at bounding box center [196, 125] width 5 height 5
type input "[DATE]"
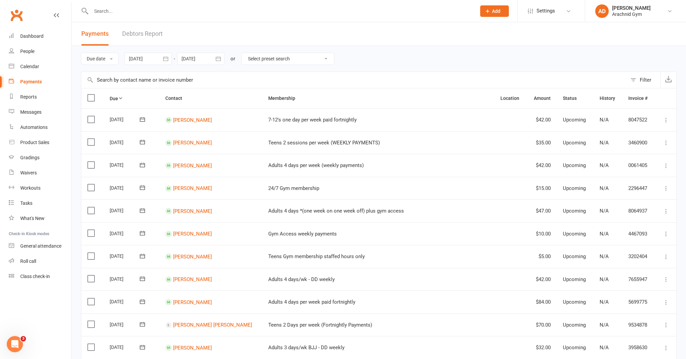
click at [210, 58] on div at bounding box center [200, 59] width 47 height 12
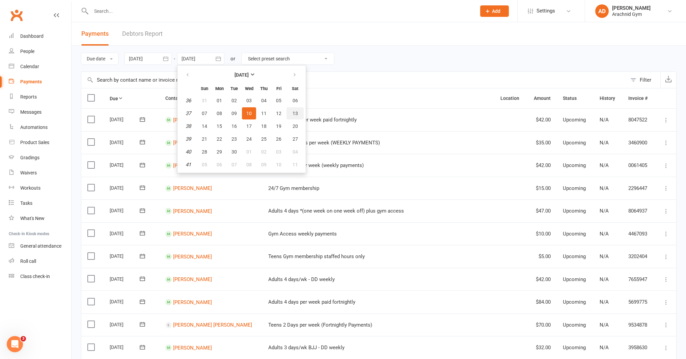
click at [292, 112] on button "13" at bounding box center [294, 113] width 17 height 12
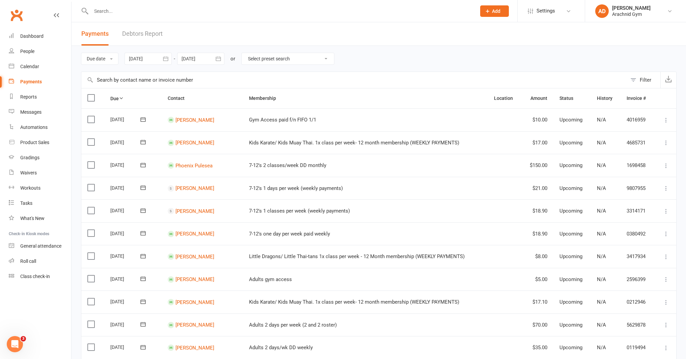
click at [217, 61] on icon "button" at bounding box center [218, 58] width 7 height 7
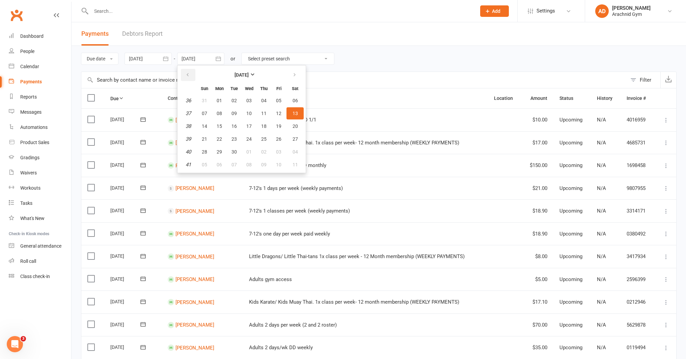
click at [193, 75] on button "button" at bounding box center [188, 75] width 15 height 12
click at [253, 126] on button "13" at bounding box center [249, 126] width 14 height 12
type input "13 Aug 2025"
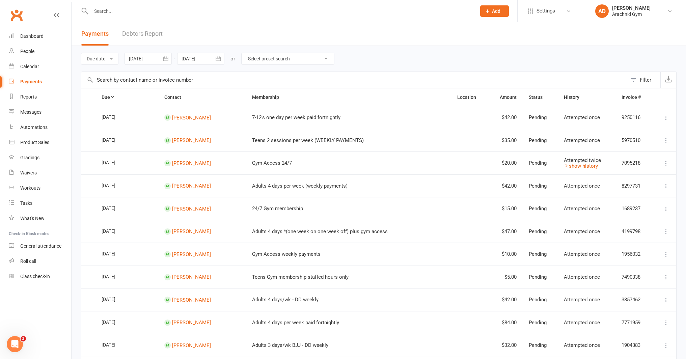
click at [155, 61] on div at bounding box center [148, 59] width 47 height 12
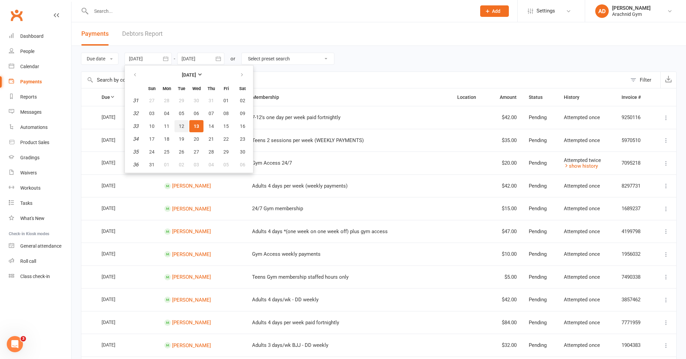
click at [180, 126] on span "12" at bounding box center [181, 125] width 5 height 5
type input "12 Aug 2025"
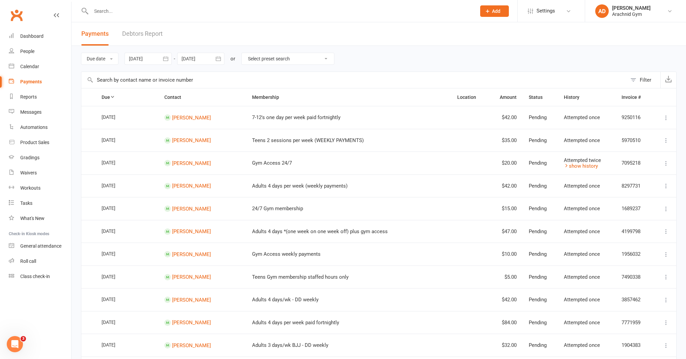
click at [206, 56] on div at bounding box center [200, 59] width 47 height 12
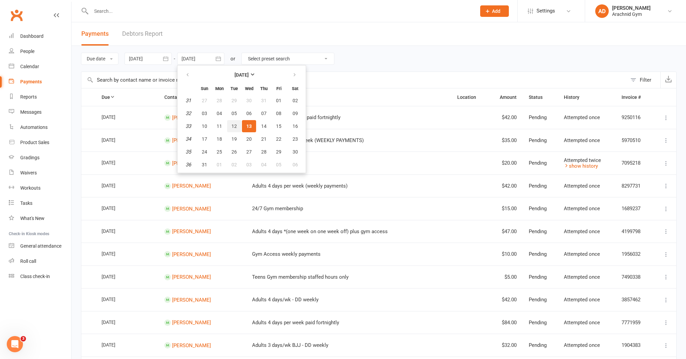
click at [233, 122] on button "12" at bounding box center [234, 126] width 14 height 12
type input "12 Aug 2025"
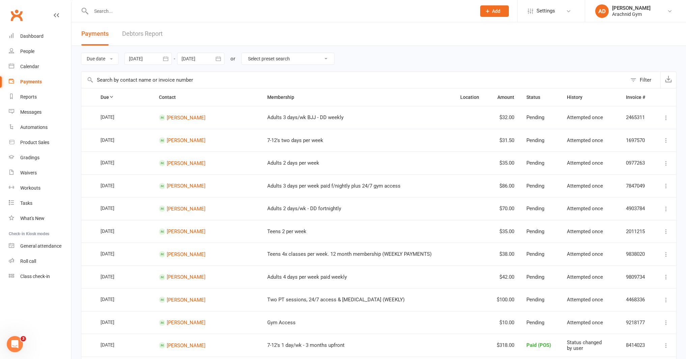
click at [161, 58] on div at bounding box center [148, 59] width 47 height 12
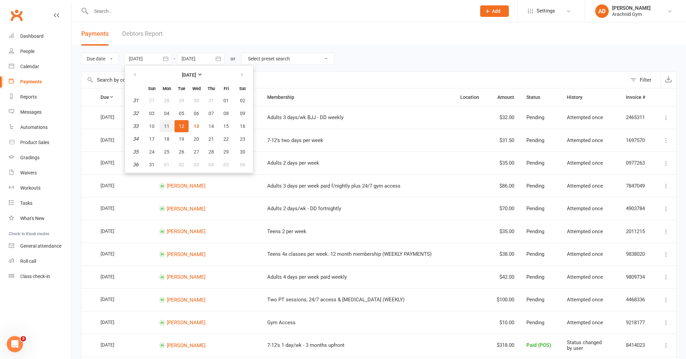
click at [167, 126] on span "11" at bounding box center [166, 125] width 5 height 5
type input "11 Aug 2025"
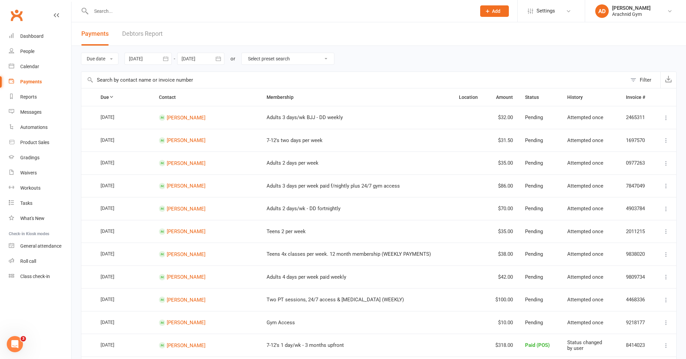
click at [210, 57] on div at bounding box center [200, 59] width 47 height 12
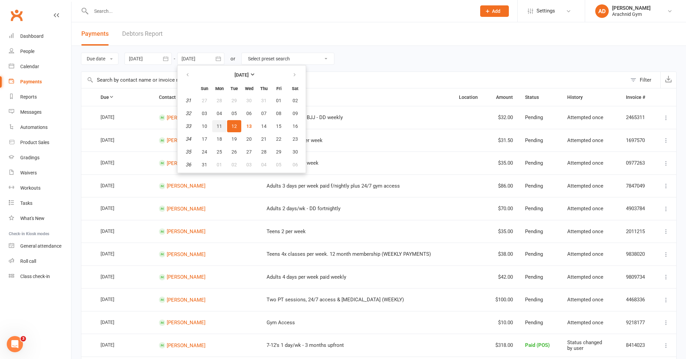
click at [223, 128] on button "11" at bounding box center [219, 126] width 14 height 12
type input "11 Aug 2025"
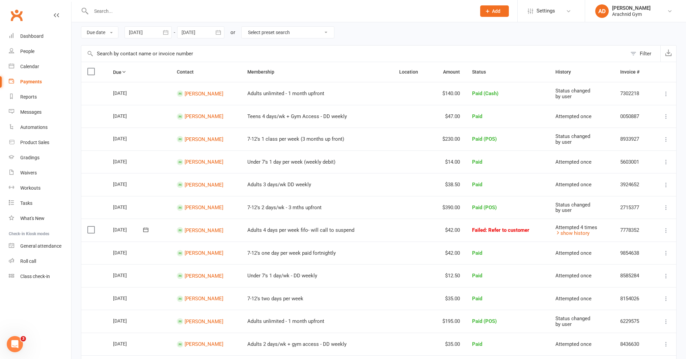
scroll to position [27, 0]
click at [172, 32] on button "button" at bounding box center [166, 32] width 12 height 12
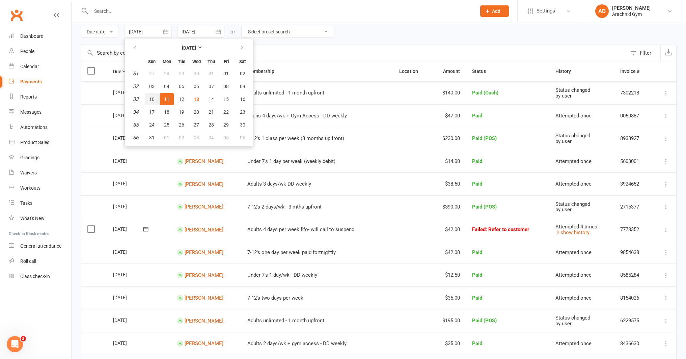
click at [156, 97] on button "10" at bounding box center [152, 99] width 14 height 12
type input "10 Aug 2025"
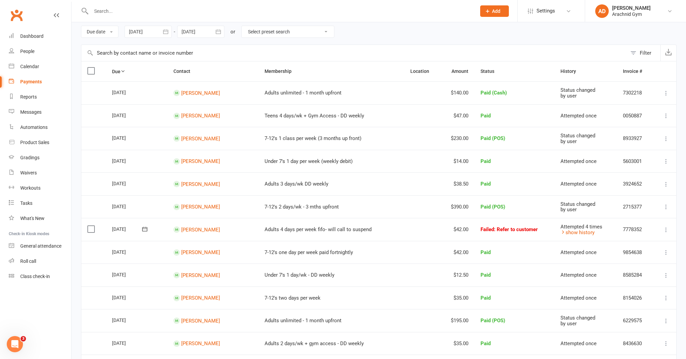
click at [203, 29] on div at bounding box center [200, 32] width 47 height 12
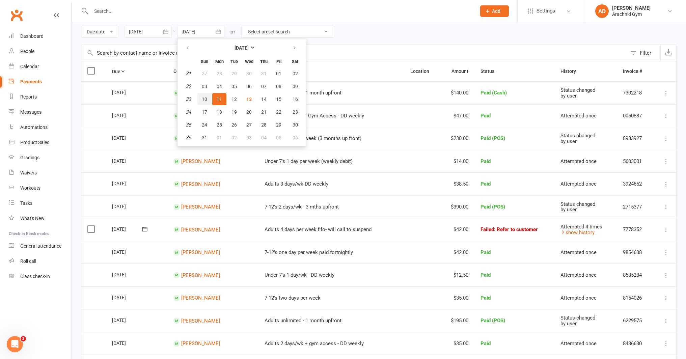
click at [209, 100] on button "10" at bounding box center [204, 99] width 14 height 12
type input "10 Aug 2025"
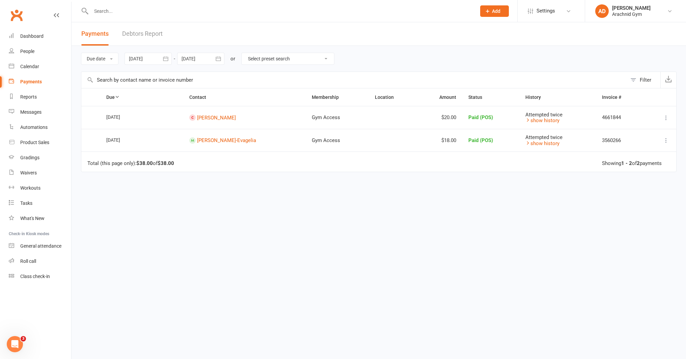
scroll to position [0, 0]
click at [164, 62] on button "button" at bounding box center [166, 59] width 12 height 12
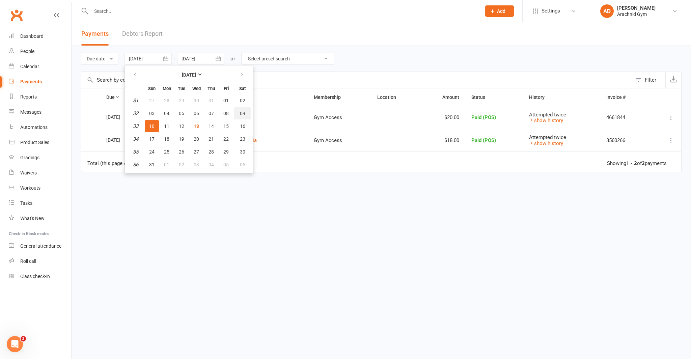
click at [240, 116] on button "09" at bounding box center [242, 113] width 17 height 12
type input "09 Aug 2025"
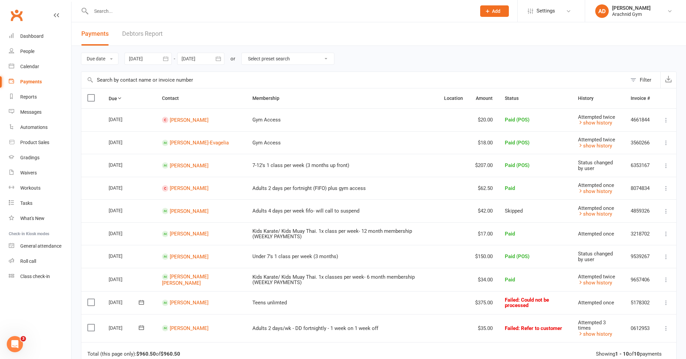
click at [197, 56] on div at bounding box center [200, 59] width 47 height 12
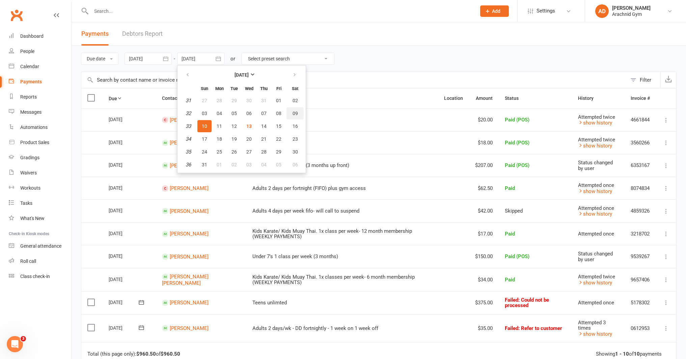
click at [297, 118] on button "09" at bounding box center [294, 113] width 17 height 12
type input "09 Aug 2025"
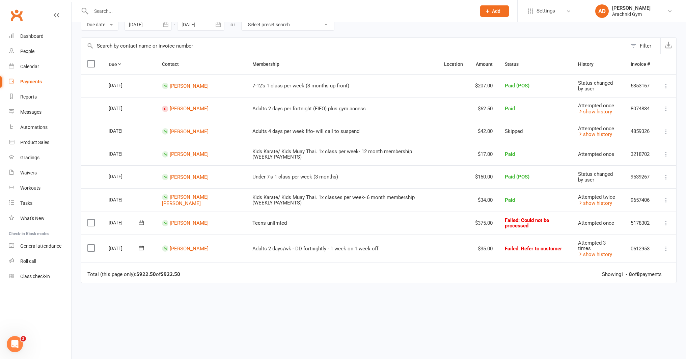
scroll to position [36, 0]
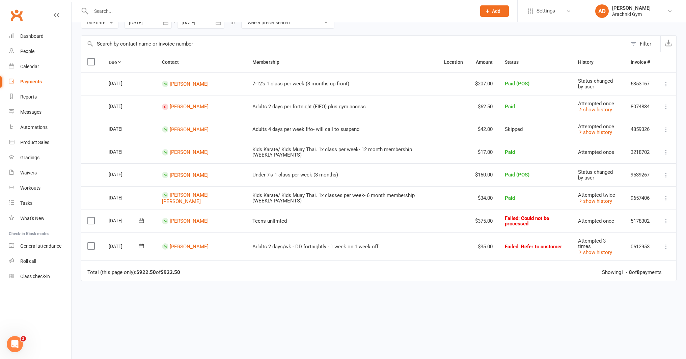
click at [347, 285] on div "Due Contact Membership Location Amount Status History Invoice # Select this 09 …" at bounding box center [379, 210] width 596 height 316
click at [244, 290] on div "Due Contact Membership Location Amount Status History Invoice # Select this 09 …" at bounding box center [379, 210] width 596 height 316
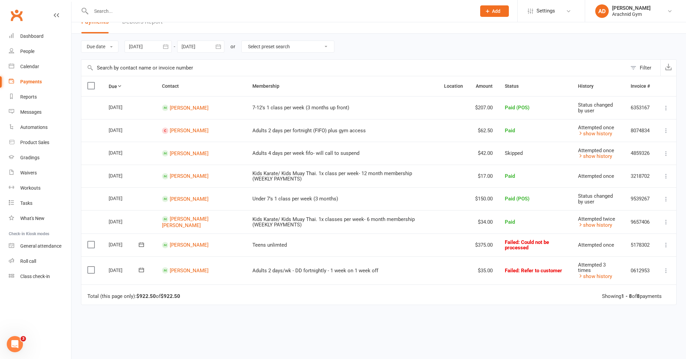
scroll to position [0, 0]
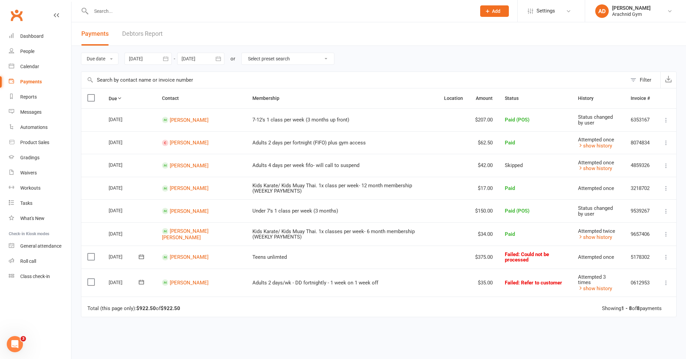
click at [164, 60] on icon "button" at bounding box center [165, 58] width 5 height 4
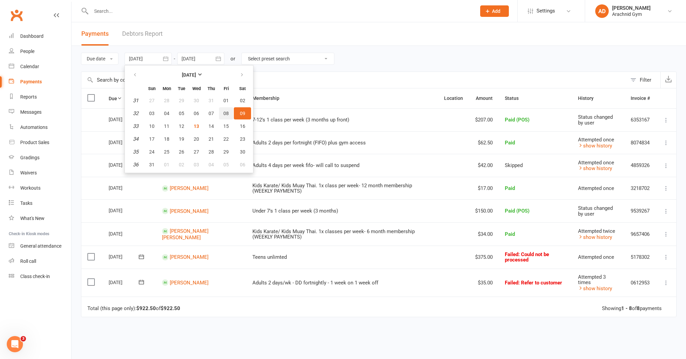
click at [230, 111] on button "08" at bounding box center [226, 113] width 14 height 12
type input "[DATE]"
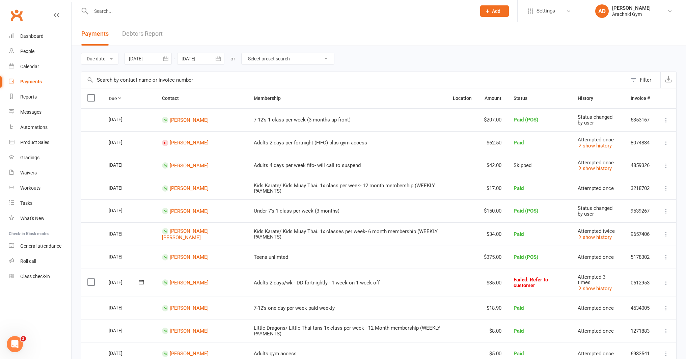
click at [208, 54] on div at bounding box center [200, 59] width 47 height 12
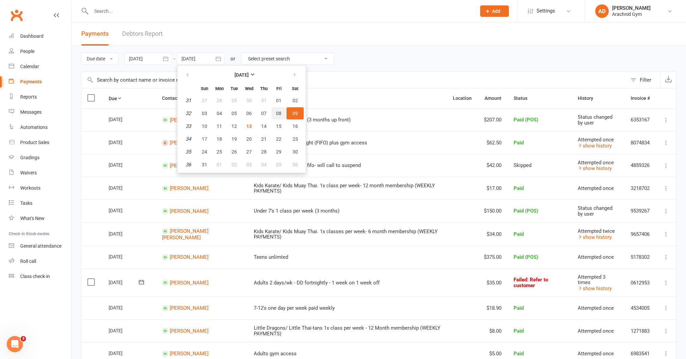
click at [277, 112] on span "08" at bounding box center [278, 113] width 5 height 5
type input "[DATE]"
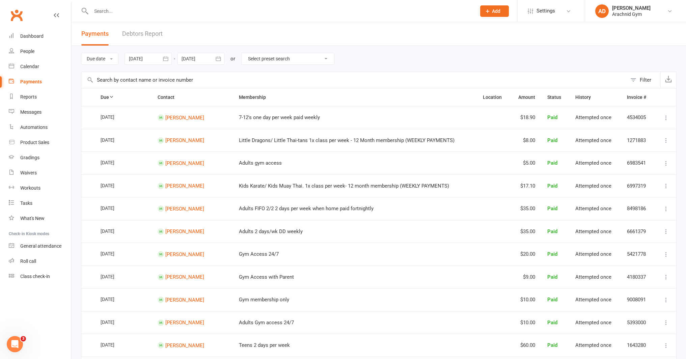
click at [645, 80] on div "Filter" at bounding box center [645, 80] width 11 height 8
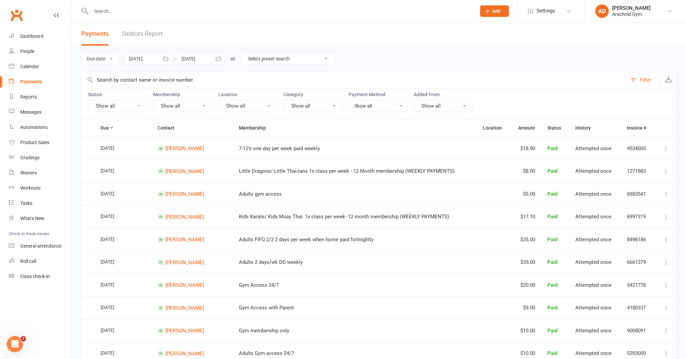
click at [645, 80] on div "Filter" at bounding box center [645, 80] width 11 height 8
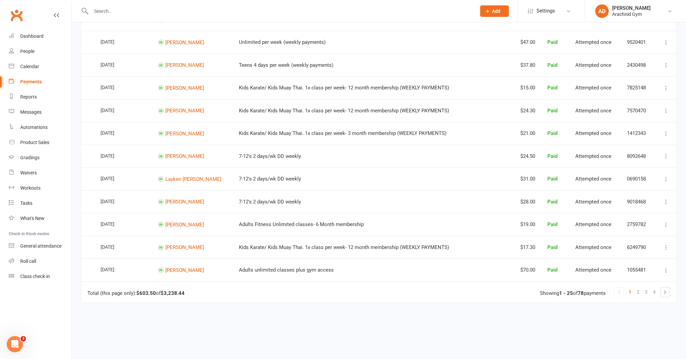
scroll to position [431, 0]
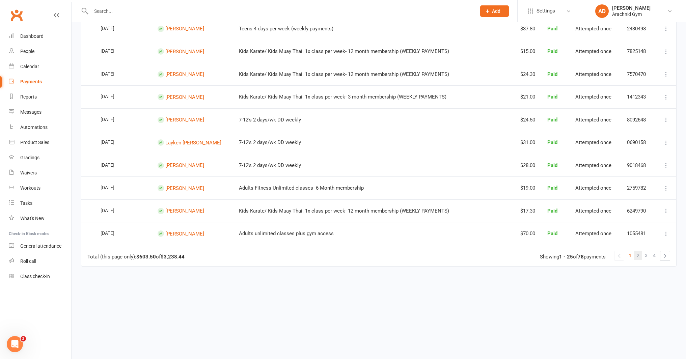
click at [639, 253] on span "2" at bounding box center [638, 255] width 3 height 9
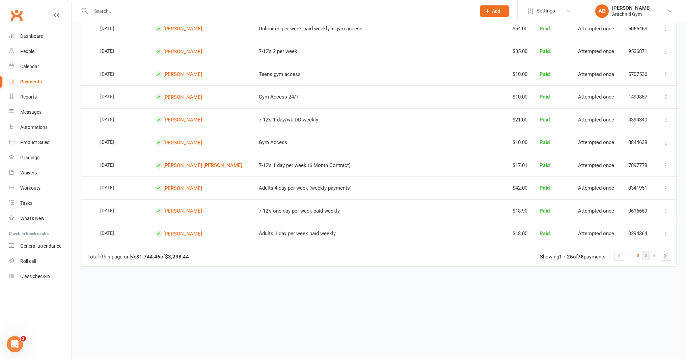
click at [646, 251] on span "3" at bounding box center [646, 255] width 3 height 9
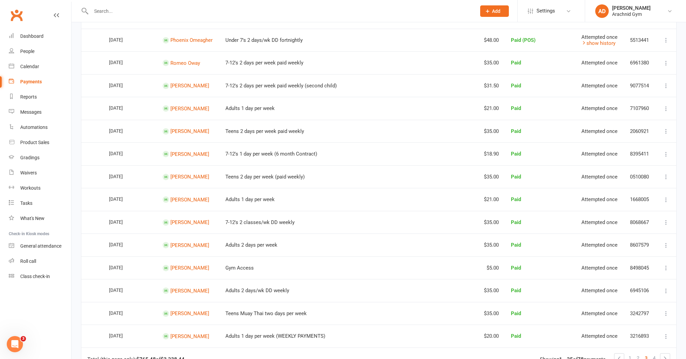
scroll to position [433, 0]
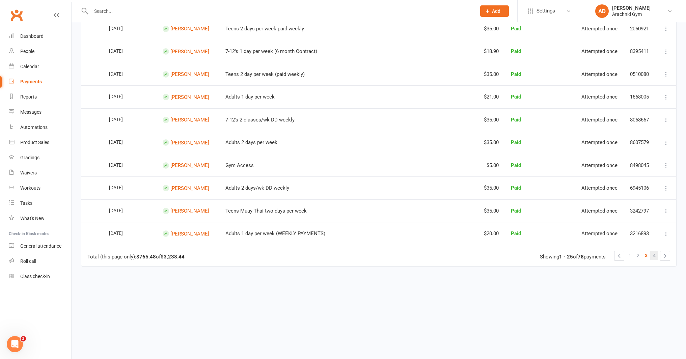
click at [654, 252] on span "4" at bounding box center [654, 255] width 3 height 9
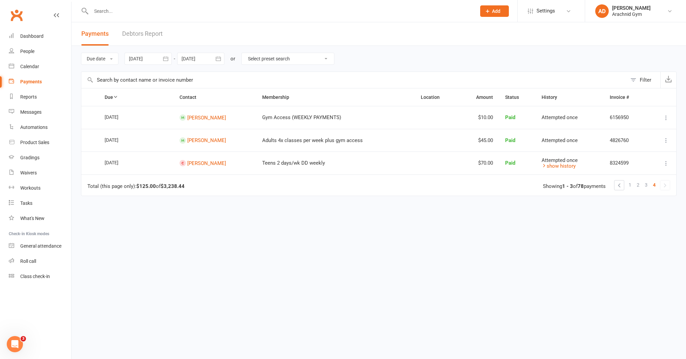
scroll to position [0, 0]
click at [47, 38] on link "Dashboard" at bounding box center [40, 36] width 62 height 15
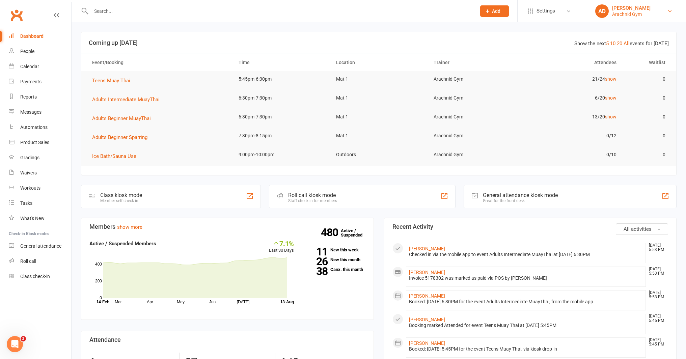
click at [654, 14] on link "AD Abi Davies Arachnid Gym" at bounding box center [635, 10] width 81 height 13
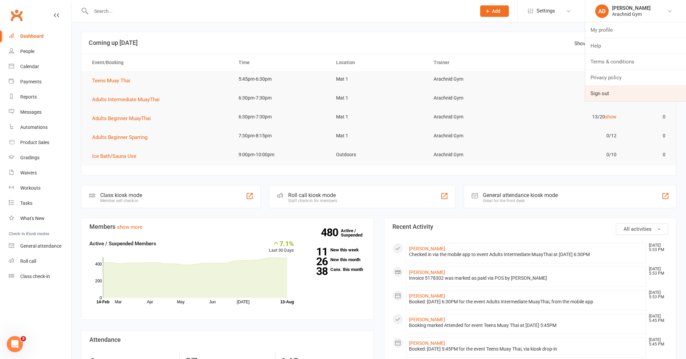
click at [616, 94] on link "Sign out" at bounding box center [635, 94] width 101 height 16
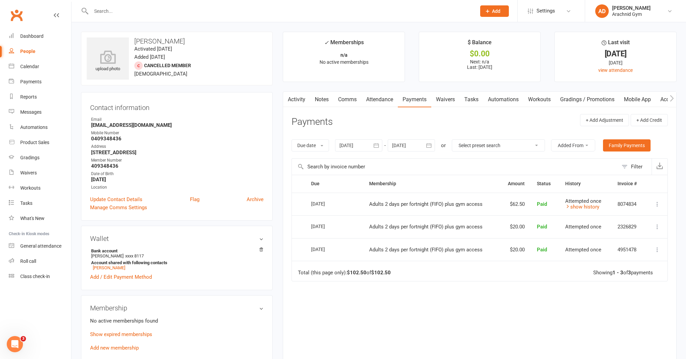
click at [318, 98] on link "Notes" at bounding box center [321, 100] width 23 height 16
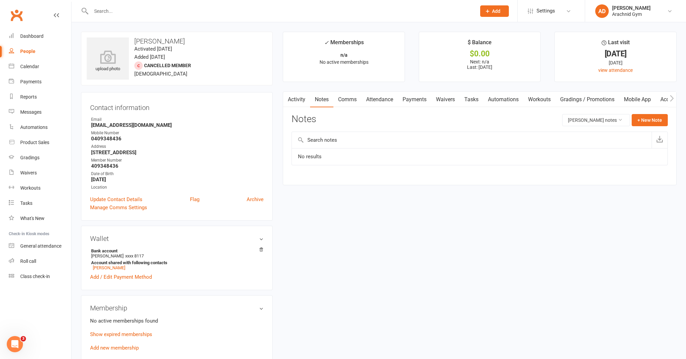
click at [299, 101] on link "Activity" at bounding box center [296, 100] width 27 height 16
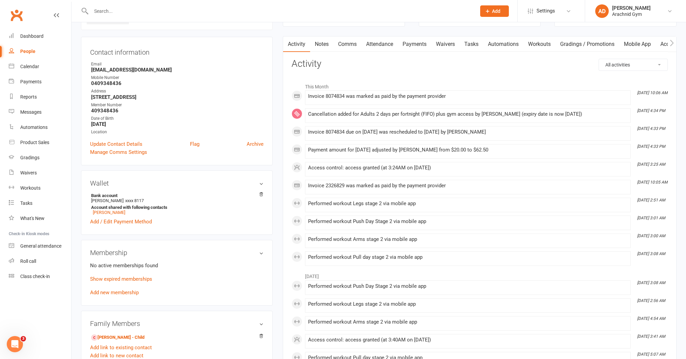
scroll to position [65, 0]
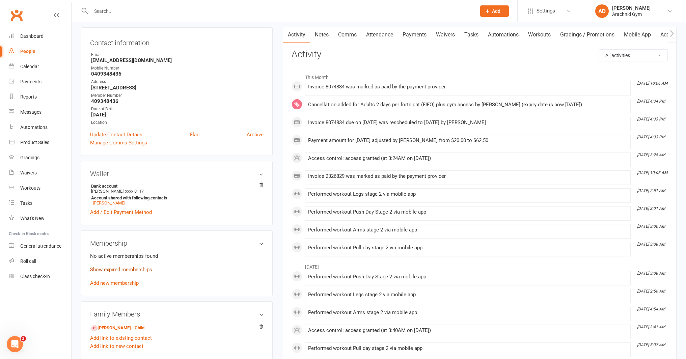
click at [145, 270] on link "Show expired memberships" at bounding box center [121, 270] width 62 height 6
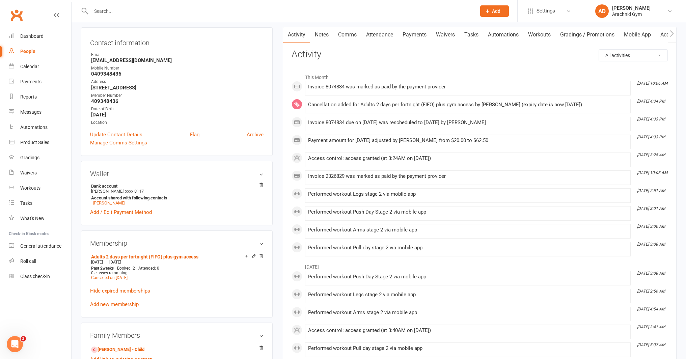
scroll to position [0, 0]
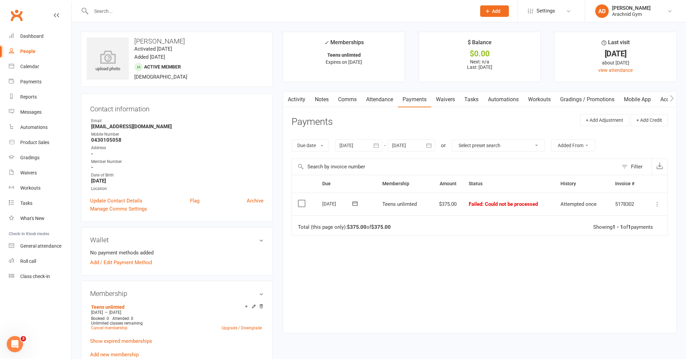
click at [291, 103] on button "button" at bounding box center [287, 99] width 8 height 15
click at [304, 101] on link "Activity" at bounding box center [296, 100] width 27 height 16
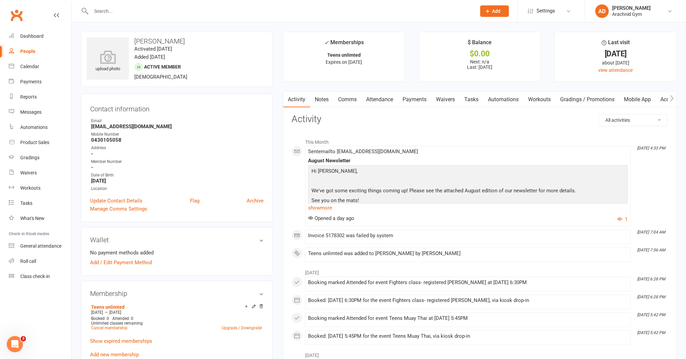
click at [406, 100] on link "Payments" at bounding box center [414, 100] width 33 height 16
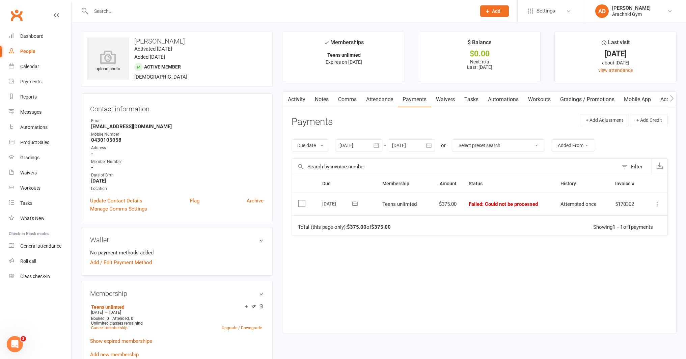
click at [658, 203] on icon at bounding box center [657, 204] width 7 height 7
click at [636, 230] on link "Mark as Paid (POS)" at bounding box center [627, 230] width 67 height 13
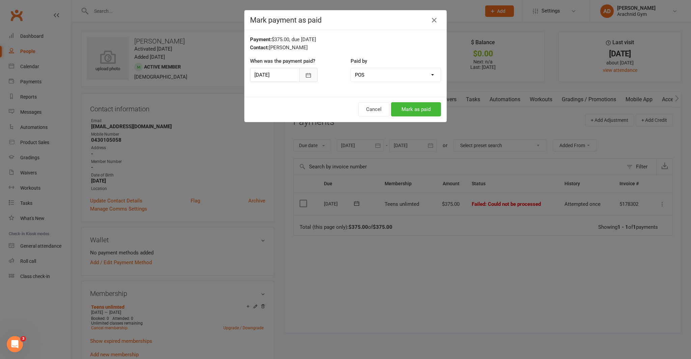
click at [302, 75] on button "button" at bounding box center [308, 75] width 18 height 14
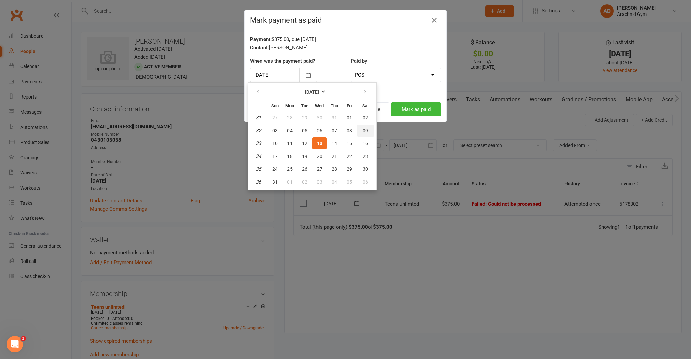
click at [364, 131] on span "09" at bounding box center [365, 130] width 5 height 5
type input "[DATE]"
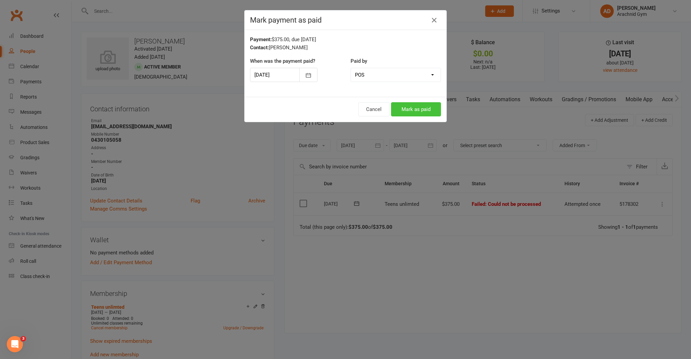
click at [410, 112] on button "Mark as paid" at bounding box center [416, 109] width 50 height 14
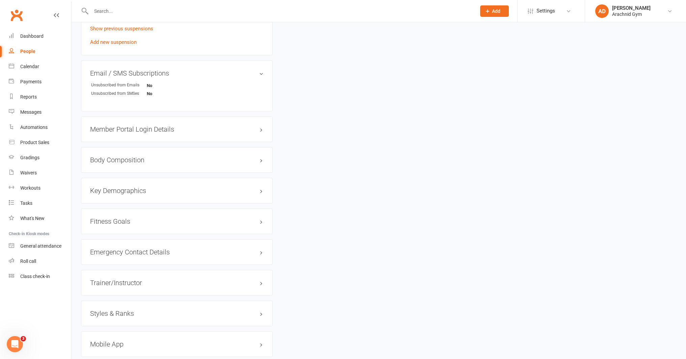
scroll to position [449, 0]
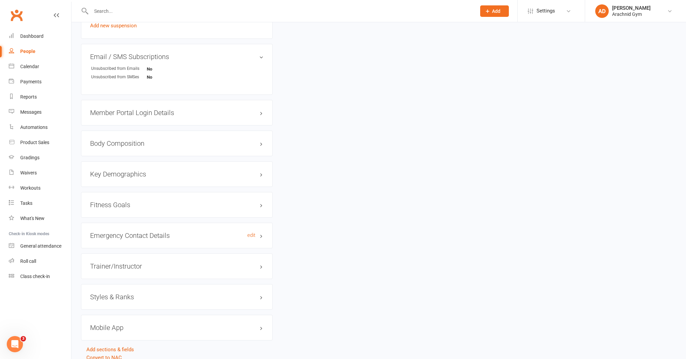
click at [145, 237] on h3 "Emergency Contact Details edit" at bounding box center [176, 235] width 173 height 7
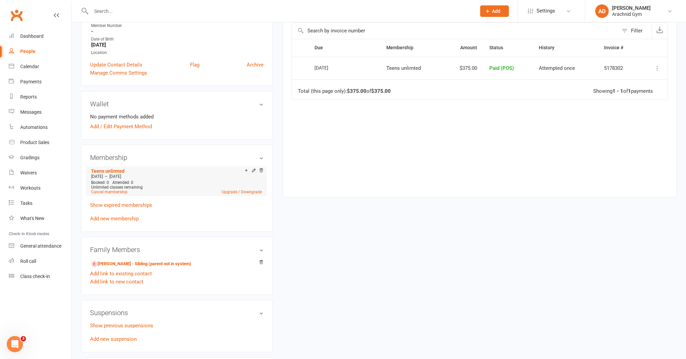
scroll to position [144, 0]
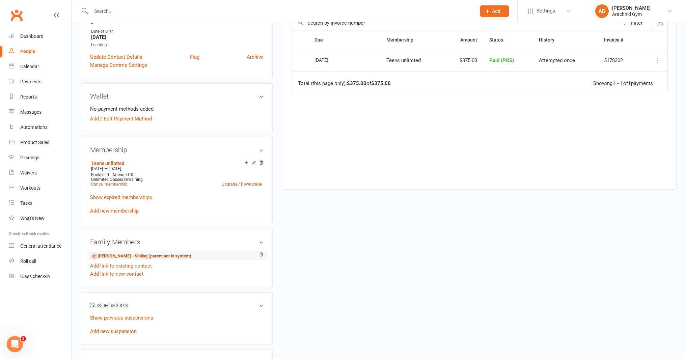
click at [142, 256] on link "[PERSON_NAME] - Sibling (parent not in system)" at bounding box center [141, 256] width 100 height 7
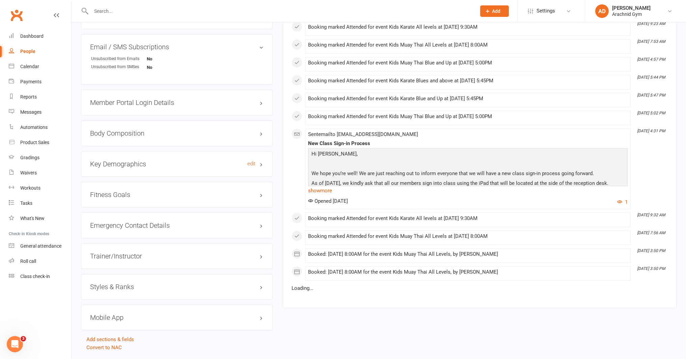
scroll to position [437, 0]
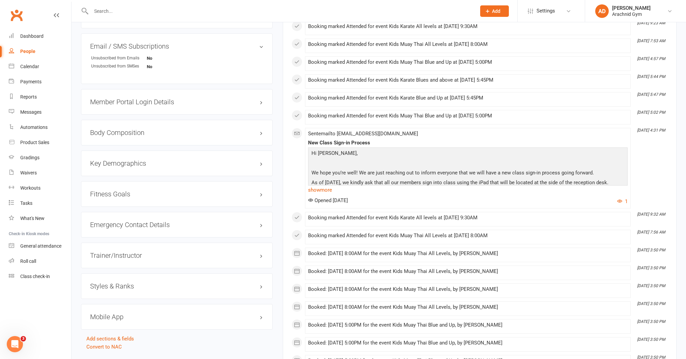
click at [141, 229] on div "Emergency Contact Details edit" at bounding box center [177, 225] width 192 height 26
click at [144, 224] on h3 "Emergency Contact Details edit" at bounding box center [176, 224] width 173 height 7
click at [20, 36] on div "Dashboard" at bounding box center [31, 35] width 23 height 5
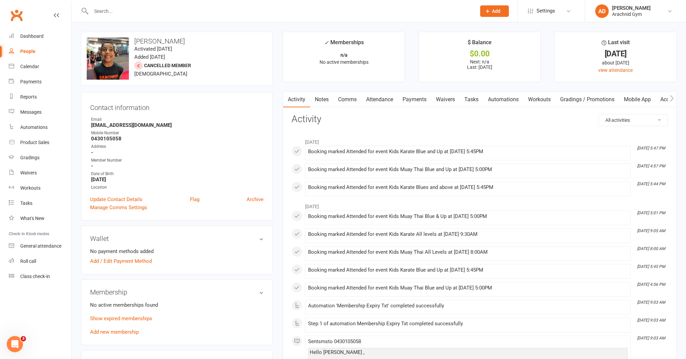
click at [415, 101] on link "Payments" at bounding box center [414, 100] width 33 height 16
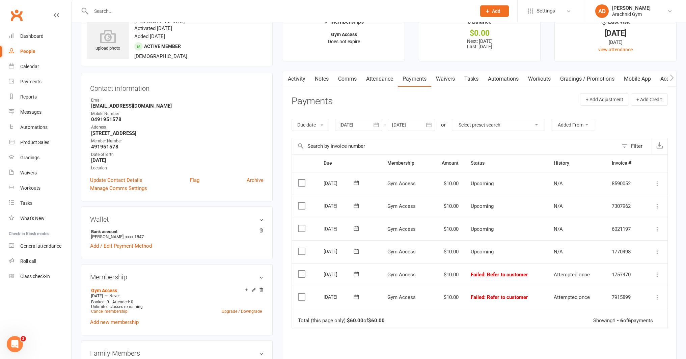
scroll to position [29, 0]
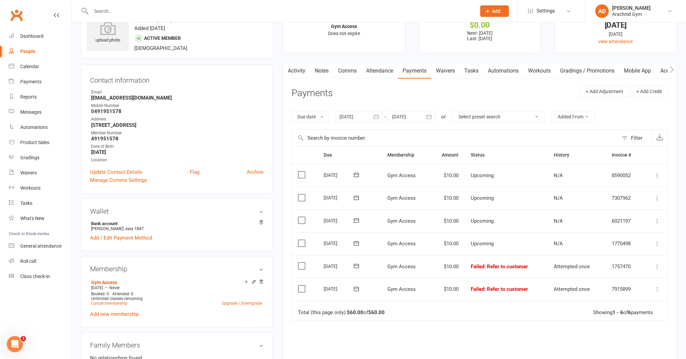
click at [644, 68] on link "Mobile App" at bounding box center [637, 71] width 36 height 16
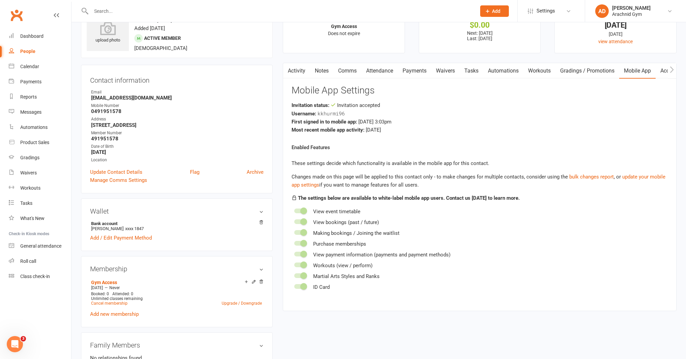
click at [672, 53] on li "Last visit [DATE] [DATE] view attendance" at bounding box center [615, 28] width 122 height 50
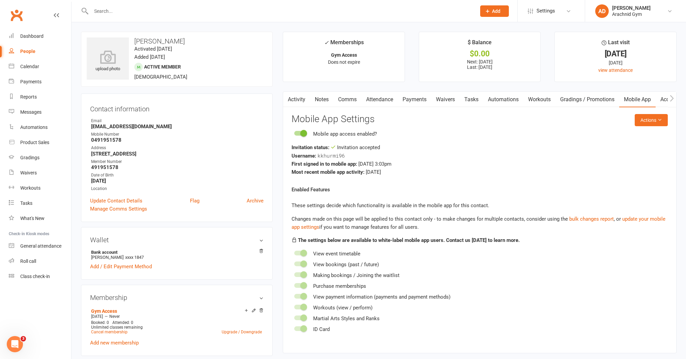
click at [661, 98] on link "Access Control" at bounding box center [678, 100] width 45 height 16
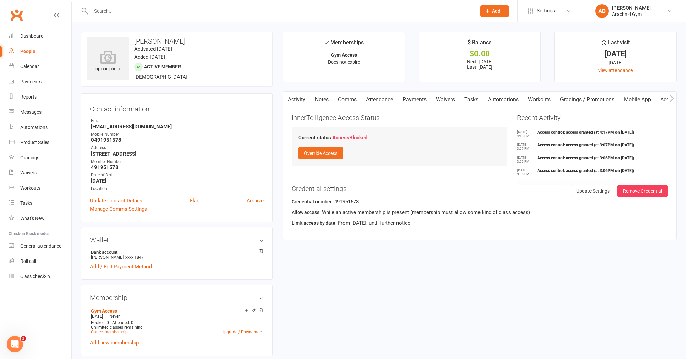
click at [303, 102] on link "Activity" at bounding box center [296, 100] width 27 height 16
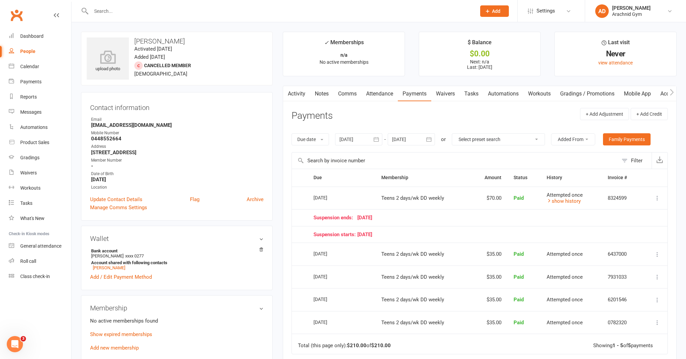
click at [382, 95] on link "Attendance" at bounding box center [379, 94] width 36 height 16
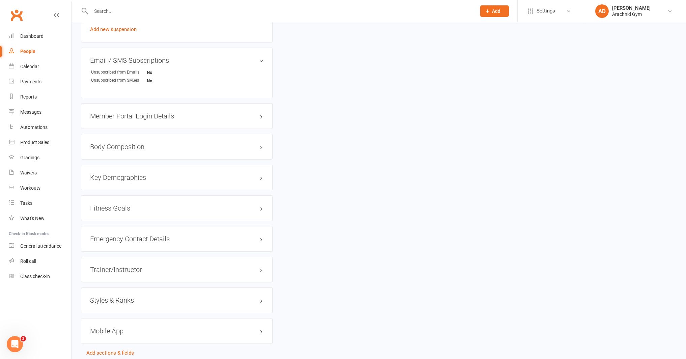
scroll to position [471, 0]
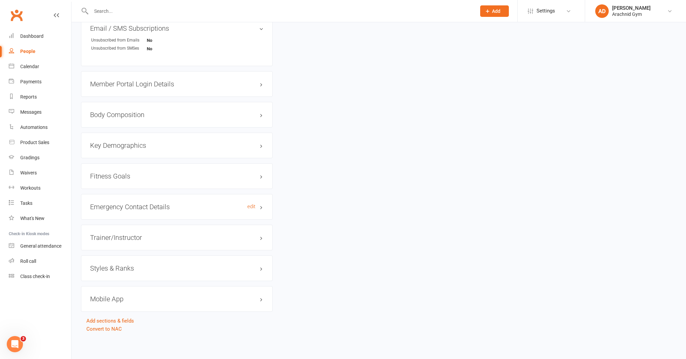
click at [158, 205] on h3 "Emergency Contact Details edit" at bounding box center [176, 206] width 173 height 7
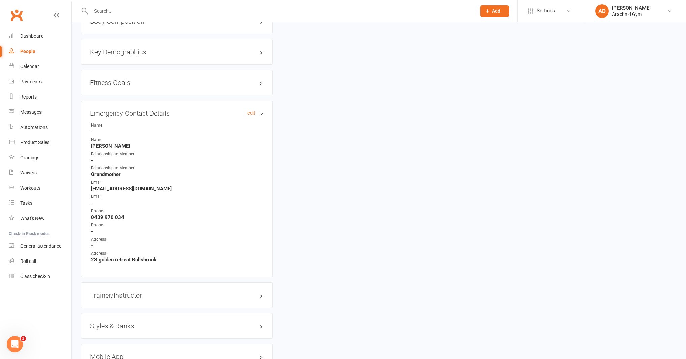
scroll to position [566, 0]
